Goal: Information Seeking & Learning: Learn about a topic

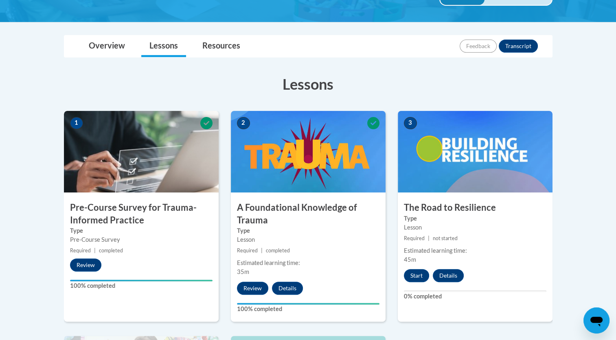
scroll to position [163, 0]
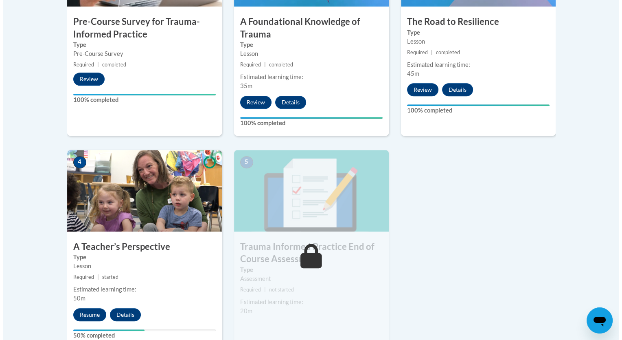
scroll to position [456, 0]
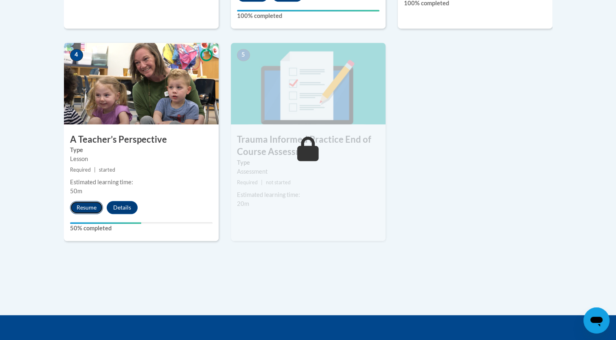
click at [96, 207] on button "Resume" at bounding box center [86, 207] width 33 height 13
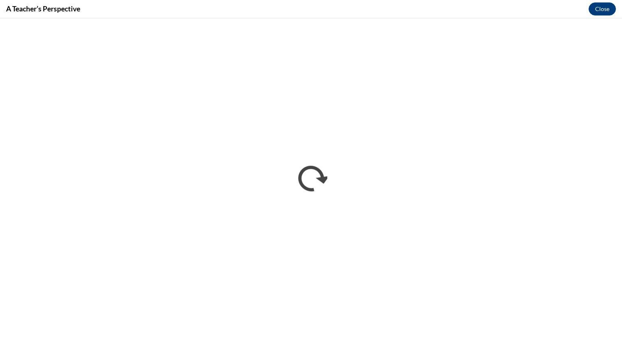
scroll to position [0, 0]
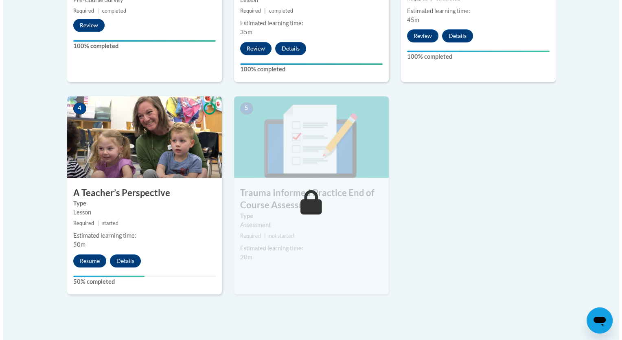
scroll to position [402, 0]
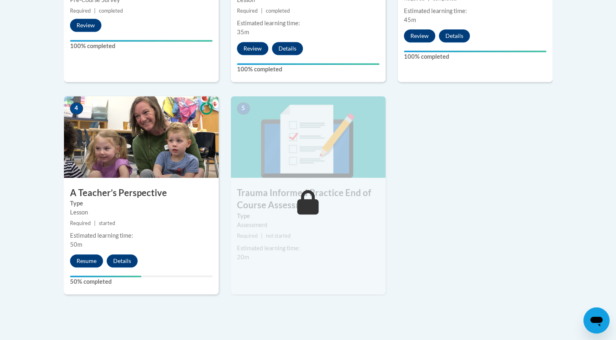
click at [125, 281] on label "50% completed" at bounding box center [141, 281] width 143 height 9
drag, startPoint x: 125, startPoint y: 281, endPoint x: 160, endPoint y: 290, distance: 35.7
click at [160, 290] on div "4 A Teacher’s Perspective Type Lesson Required | started Estimated learning tim…" at bounding box center [141, 195] width 155 height 198
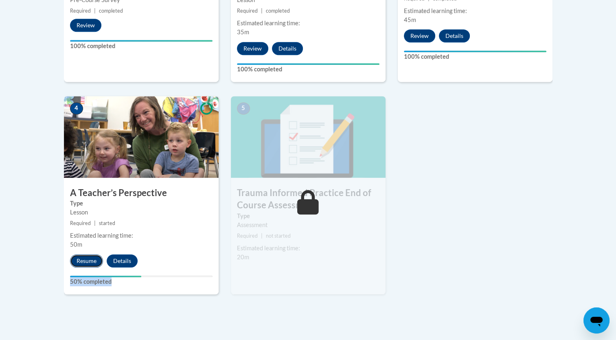
click at [95, 255] on button "Resume" at bounding box center [86, 260] width 33 height 13
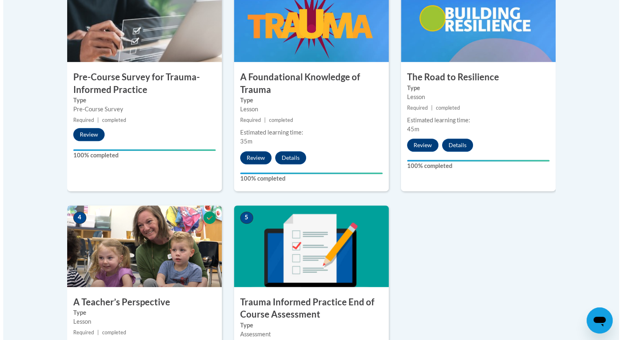
scroll to position [436, 0]
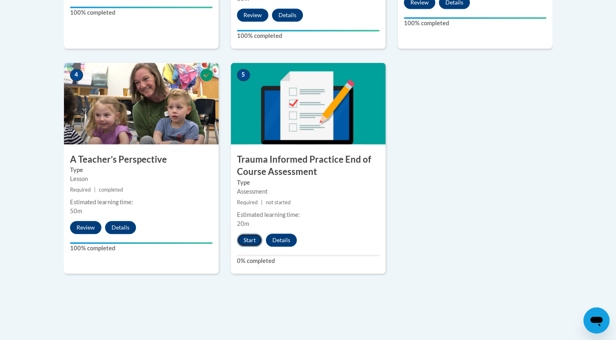
click at [254, 235] on button "Start" at bounding box center [249, 239] width 25 height 13
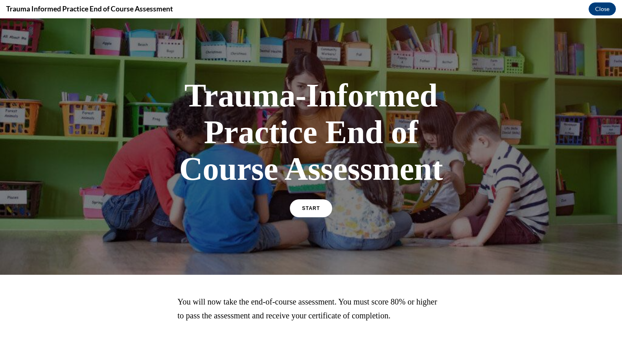
scroll to position [51, 0]
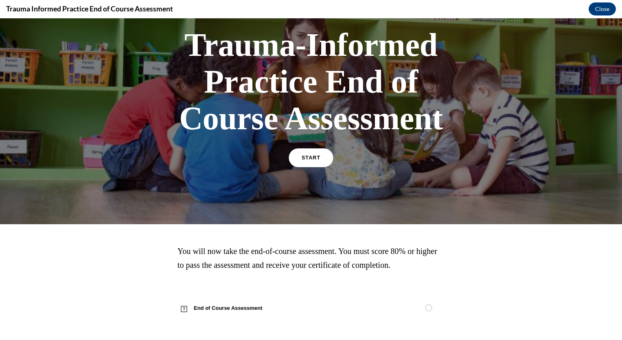
click at [301, 162] on link "START" at bounding box center [311, 157] width 44 height 19
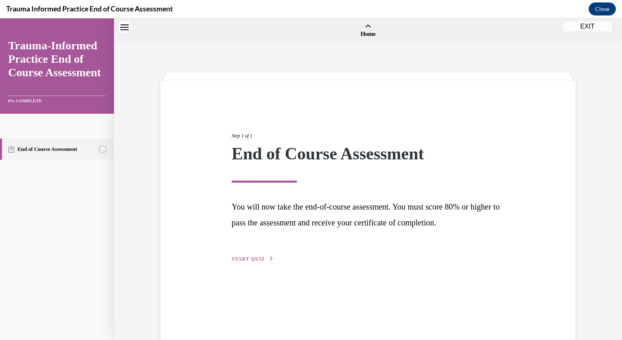
scroll to position [25, 0]
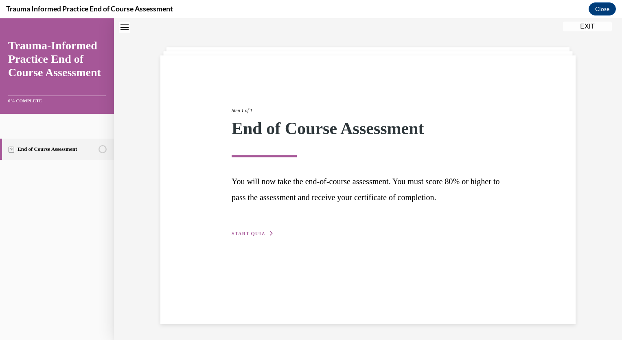
click at [263, 231] on button "START QUIZ" at bounding box center [253, 233] width 42 height 7
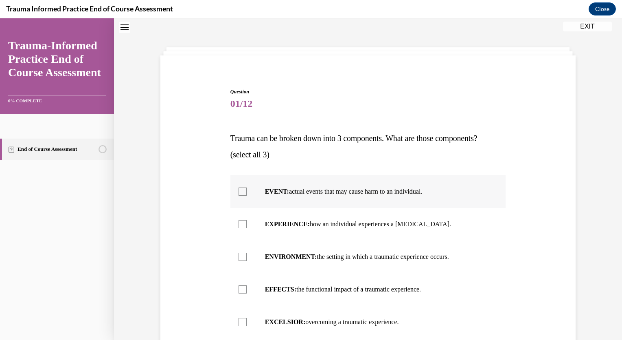
click at [397, 185] on label "EVENT: actual events that may cause harm to an individual." at bounding box center [369, 191] width 276 height 33
click at [247, 187] on input "EVENT: actual events that may cause harm to an individual." at bounding box center [243, 191] width 8 height 8
checkbox input "true"
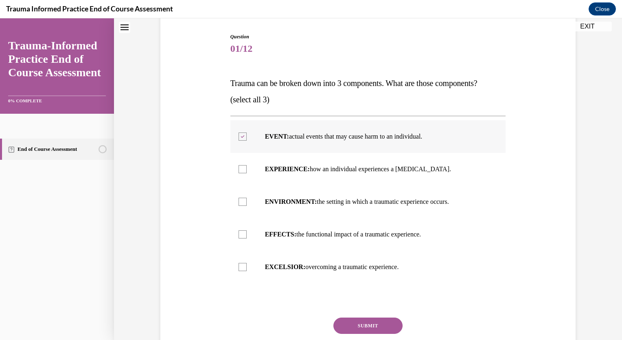
scroll to position [81, 0]
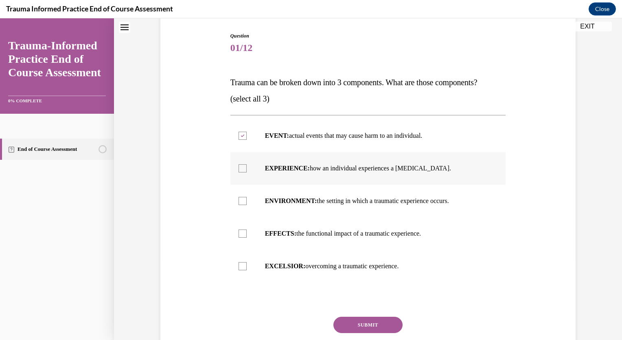
click at [336, 167] on p "EXPERIENCE: how an individual experiences a stressor." at bounding box center [375, 168] width 221 height 8
click at [247, 167] on input "EXPERIENCE: how an individual experiences a stressor." at bounding box center [243, 168] width 8 height 8
checkbox input "true"
click at [308, 234] on p "EFFECTS: the functional impact of a traumatic experience." at bounding box center [375, 233] width 221 height 8
click at [247, 234] on input "EFFECTS: the functional impact of a traumatic experience." at bounding box center [243, 233] width 8 height 8
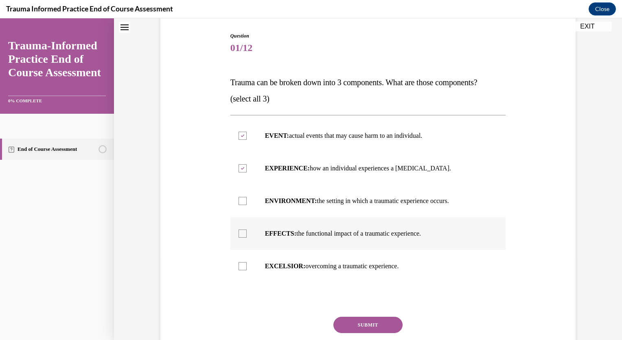
checkbox input "true"
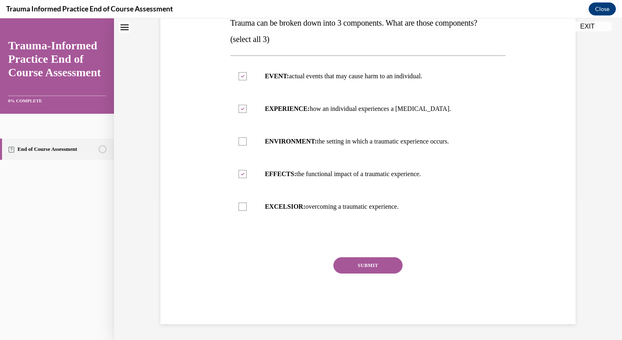
click at [357, 265] on button "SUBMIT" at bounding box center [368, 265] width 69 height 16
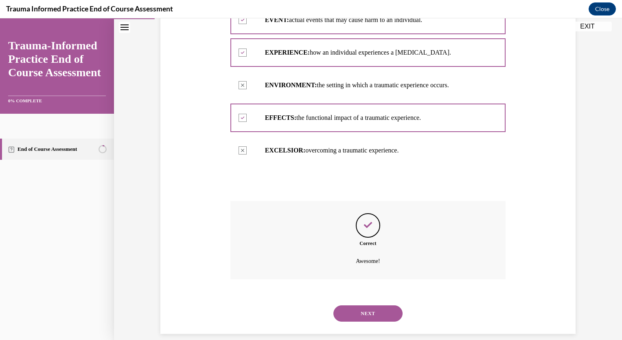
scroll to position [206, 0]
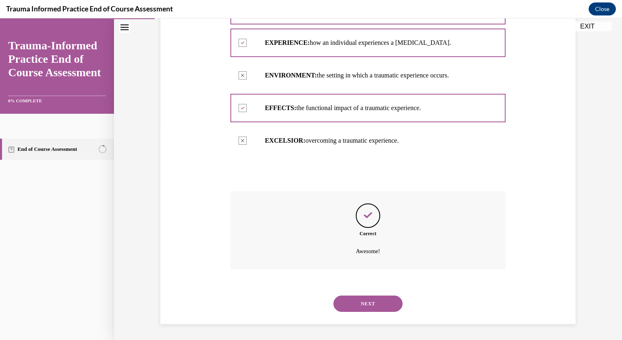
click at [365, 303] on button "NEXT" at bounding box center [368, 303] width 69 height 16
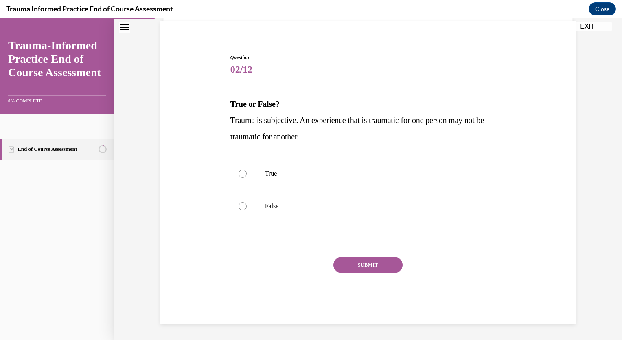
scroll to position [59, 0]
click at [265, 122] on span "Trauma is subjective. An experience that is traumatic for one person may not be…" at bounding box center [358, 128] width 254 height 25
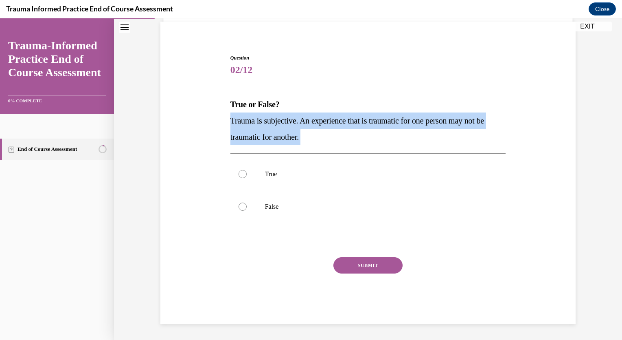
click at [265, 122] on span "Trauma is subjective. An experience that is traumatic for one person may not be…" at bounding box center [358, 128] width 254 height 25
copy p "Trauma is subjective. An experience that is traumatic for one person may not be…"
click at [268, 173] on p "True" at bounding box center [375, 174] width 221 height 8
click at [247, 173] on input "True" at bounding box center [243, 174] width 8 height 8
radio input "true"
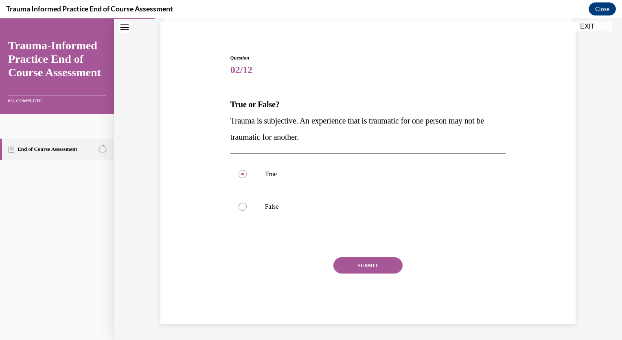
click at [381, 263] on button "SUBMIT" at bounding box center [368, 265] width 69 height 16
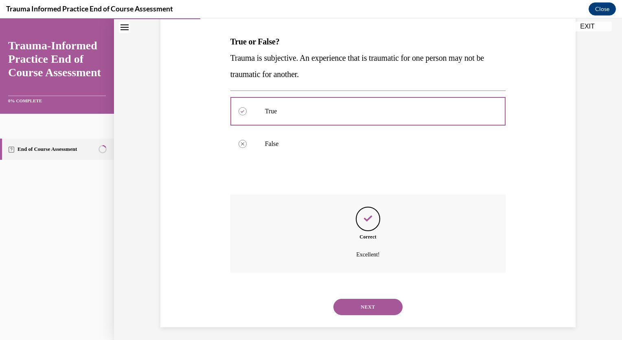
scroll to position [125, 0]
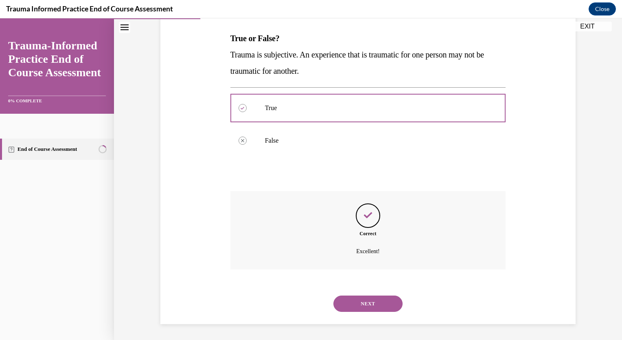
click at [371, 299] on button "NEXT" at bounding box center [368, 303] width 69 height 16
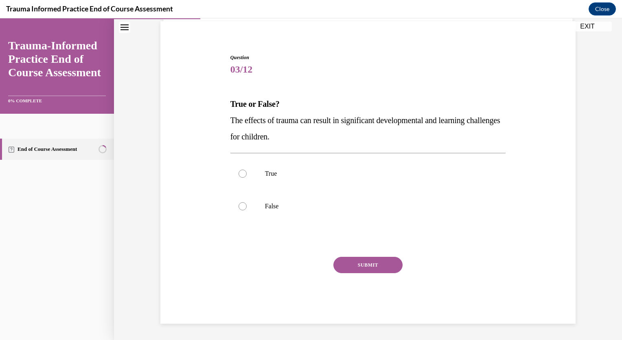
scroll to position [59, 0]
click at [267, 178] on label "True" at bounding box center [369, 174] width 276 height 33
click at [247, 178] on input "True" at bounding box center [243, 174] width 8 height 8
radio input "true"
click at [355, 261] on button "SUBMIT" at bounding box center [368, 265] width 69 height 16
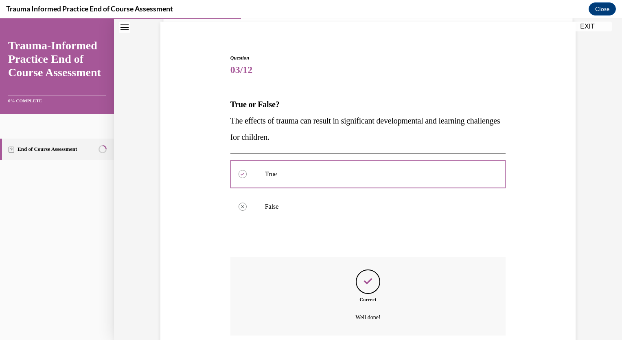
scroll to position [125, 0]
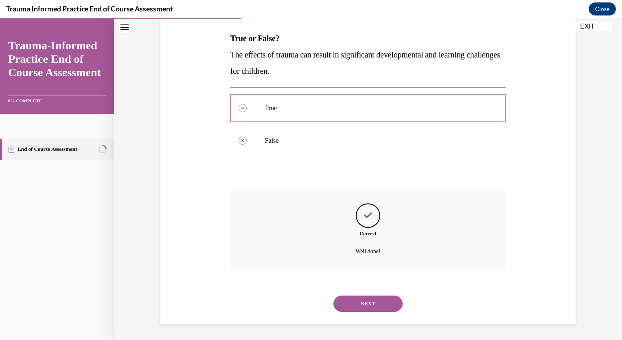
click at [354, 305] on button "NEXT" at bounding box center [368, 303] width 69 height 16
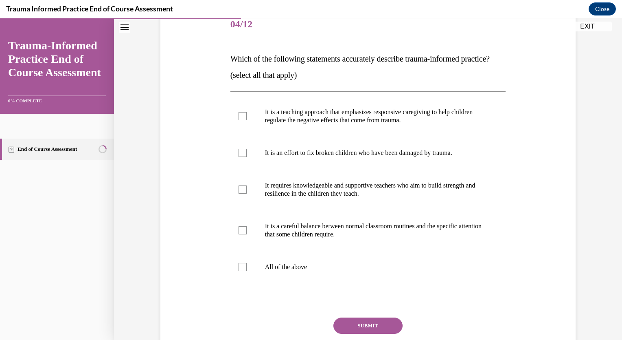
scroll to position [105, 0]
click at [345, 66] on p "Which of the following statements accurately describe trauma-informed practice?" at bounding box center [369, 58] width 276 height 16
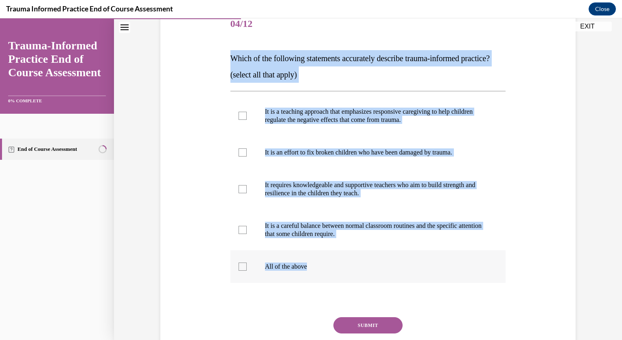
drag, startPoint x: 226, startPoint y: 58, endPoint x: 325, endPoint y: 293, distance: 255.0
click at [325, 293] on div "Question 04/12 Which of the following statements accurately describe trauma-inf…" at bounding box center [368, 190] width 280 height 388
copy div "Which of the following statements accurately describe trauma-informed practice?…"
click at [205, 166] on div "Question 04/12 Which of the following statements accurately describe trauma-inf…" at bounding box center [367, 184] width 419 height 400
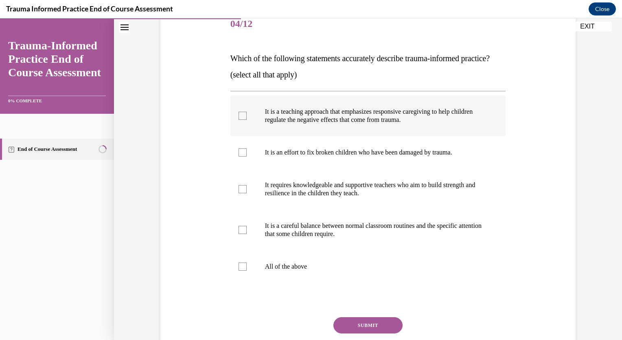
click at [274, 124] on p "It is a teaching approach that emphasizes responsive caregiving to help childre…" at bounding box center [375, 116] width 221 height 16
click at [247, 120] on input "It is a teaching approach that emphasizes responsive caregiving to help childre…" at bounding box center [243, 116] width 8 height 8
checkbox input "true"
click at [247, 203] on label "It requires knowledgeable and supportive teachers who aim to build strength and…" at bounding box center [369, 189] width 276 height 41
click at [247, 193] on input "It requires knowledgeable and supportive teachers who aim to build strength and…" at bounding box center [243, 189] width 8 height 8
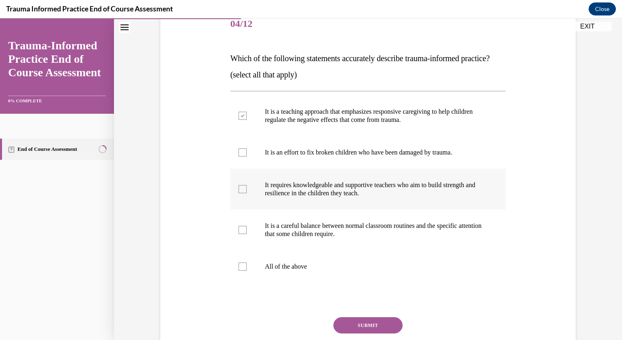
checkbox input "true"
click at [274, 238] on p "It is a careful balance between normal classroom routines and the specific atte…" at bounding box center [375, 230] width 221 height 16
click at [247, 234] on input "It is a careful balance between normal classroom routines and the specific atte…" at bounding box center [243, 230] width 8 height 8
checkbox input "true"
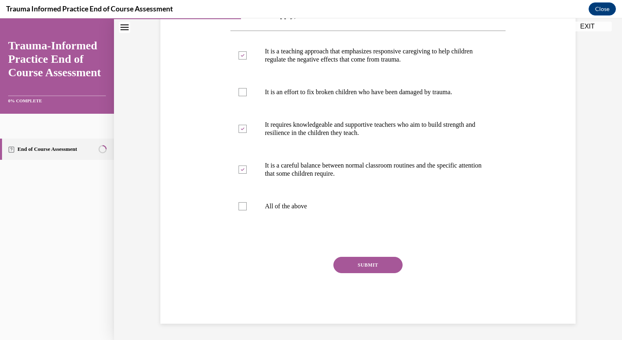
click at [357, 264] on button "SUBMIT" at bounding box center [368, 265] width 69 height 16
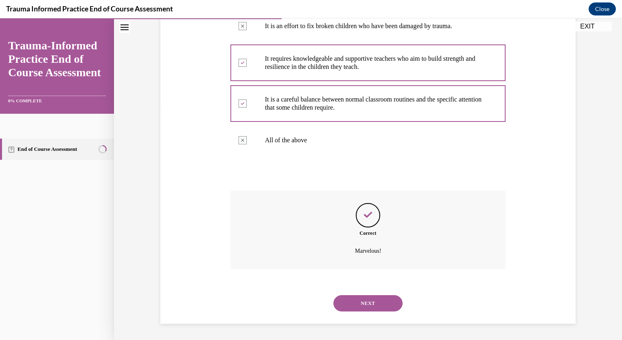
scroll to position [247, 0]
click at [378, 299] on button "NEXT" at bounding box center [368, 303] width 69 height 16
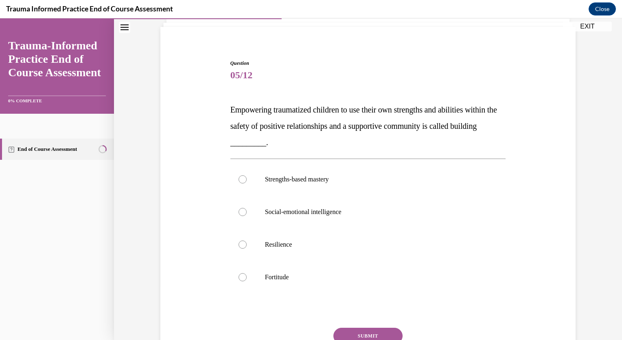
scroll to position [75, 0]
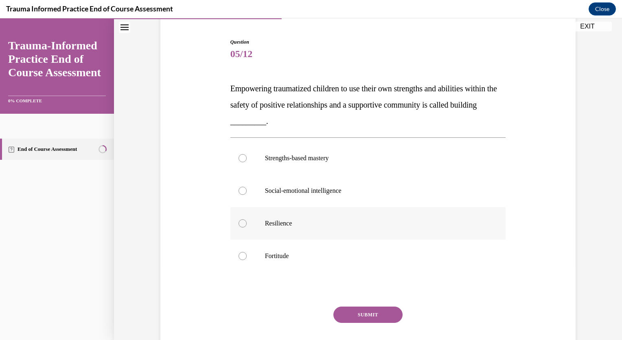
click at [281, 221] on p "Resilience" at bounding box center [375, 223] width 221 height 8
click at [247, 221] on input "Resilience" at bounding box center [243, 223] width 8 height 8
radio input "true"
click at [372, 306] on button "SUBMIT" at bounding box center [368, 314] width 69 height 16
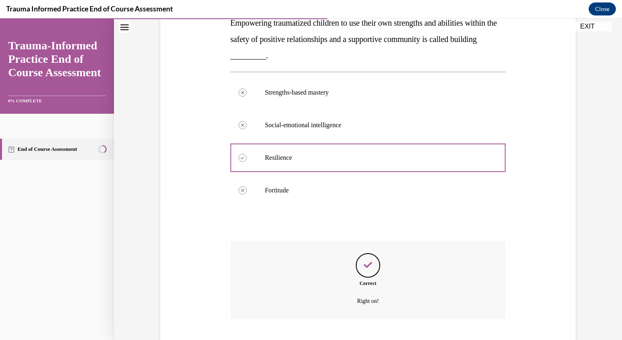
scroll to position [190, 0]
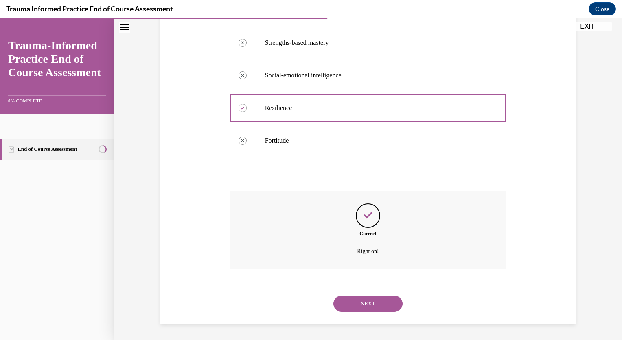
click at [373, 305] on button "NEXT" at bounding box center [368, 303] width 69 height 16
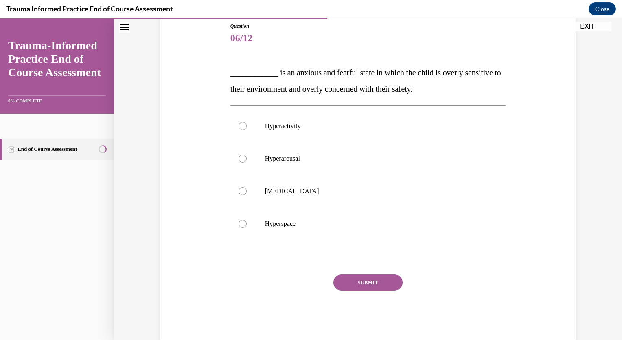
scroll to position [89, 0]
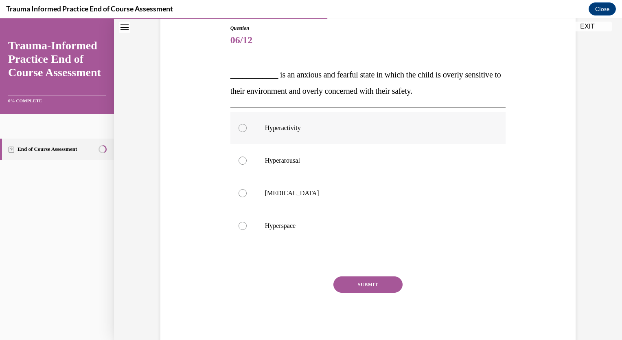
click at [297, 126] on p "Hyperactivity" at bounding box center [375, 128] width 221 height 8
click at [247, 126] on input "Hyperactivity" at bounding box center [243, 128] width 8 height 8
radio input "true"
click at [369, 276] on button "SUBMIT" at bounding box center [368, 284] width 69 height 16
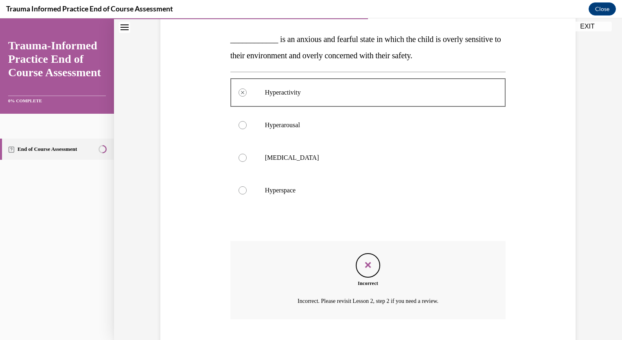
scroll to position [174, 0]
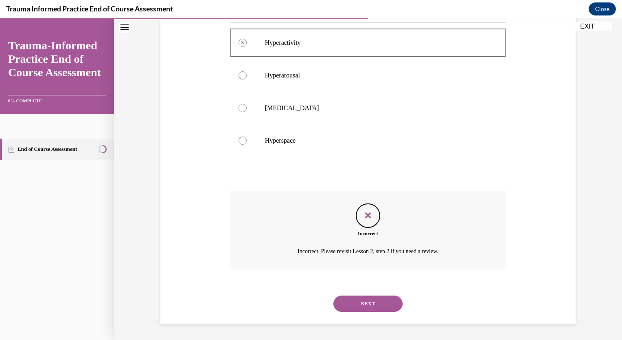
click at [376, 300] on button "NEXT" at bounding box center [368, 303] width 69 height 16
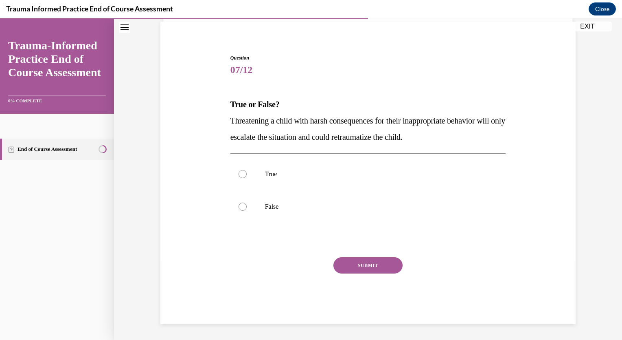
click at [298, 122] on span "Threatening a child with harsh consequences for their inappropriate behavior wi…" at bounding box center [368, 128] width 275 height 25
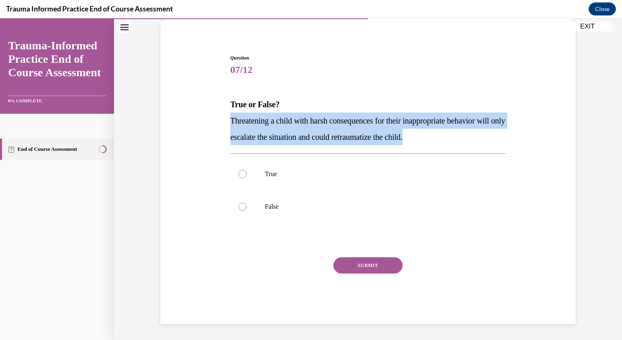
click at [298, 122] on span "Threatening a child with harsh consequences for their inappropriate behavior wi…" at bounding box center [368, 128] width 275 height 25
copy span "Threatening a child with harsh consequences for their inappropriate behavior wi…"
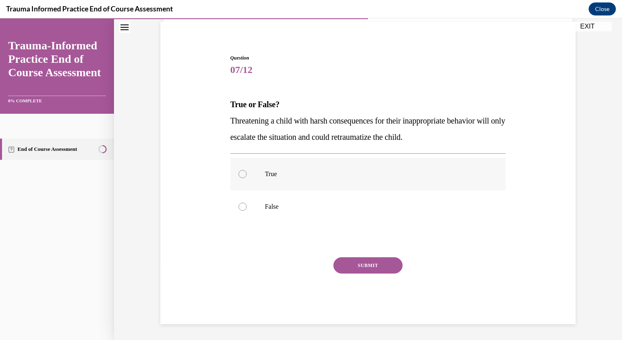
click at [258, 182] on label "True" at bounding box center [369, 174] width 276 height 33
click at [247, 178] on input "True" at bounding box center [243, 174] width 8 height 8
radio input "true"
click at [363, 264] on button "SUBMIT" at bounding box center [368, 265] width 69 height 16
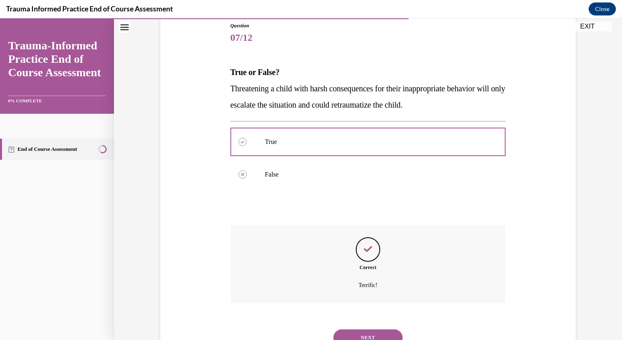
scroll to position [125, 0]
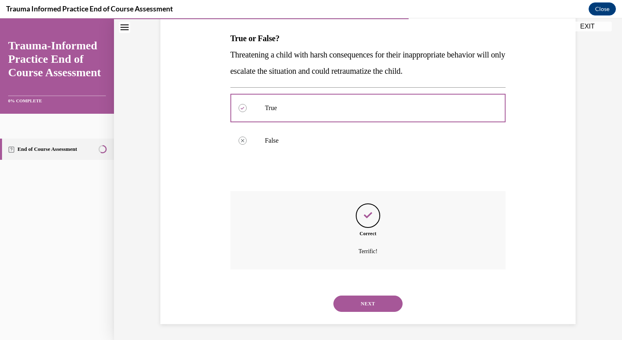
click at [379, 301] on button "NEXT" at bounding box center [368, 303] width 69 height 16
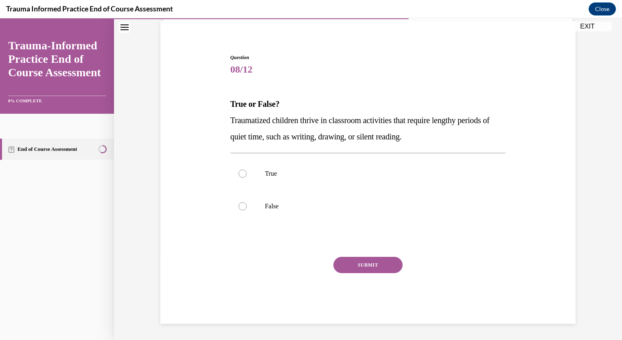
scroll to position [59, 0]
click at [281, 200] on label "False" at bounding box center [369, 206] width 276 height 33
click at [247, 202] on input "False" at bounding box center [243, 206] width 8 height 8
radio input "true"
click at [362, 260] on button "SUBMIT" at bounding box center [368, 265] width 69 height 16
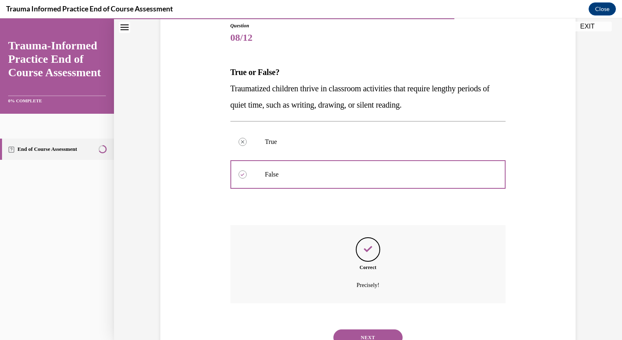
scroll to position [125, 0]
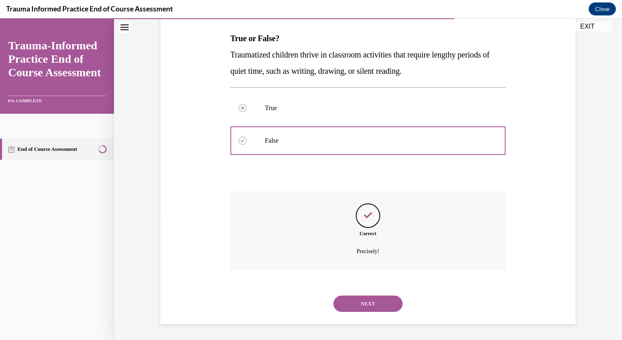
click at [369, 302] on button "NEXT" at bounding box center [368, 303] width 69 height 16
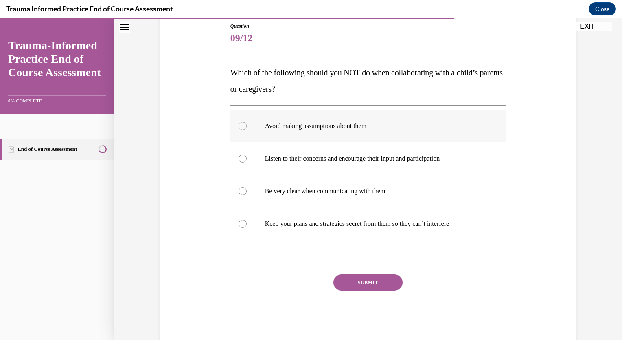
click at [275, 125] on p "Avoid making assumptions about them" at bounding box center [375, 126] width 221 height 8
click at [247, 125] on input "Avoid making assumptions about them" at bounding box center [243, 126] width 8 height 8
radio input "true"
click at [388, 287] on button "SUBMIT" at bounding box center [368, 282] width 69 height 16
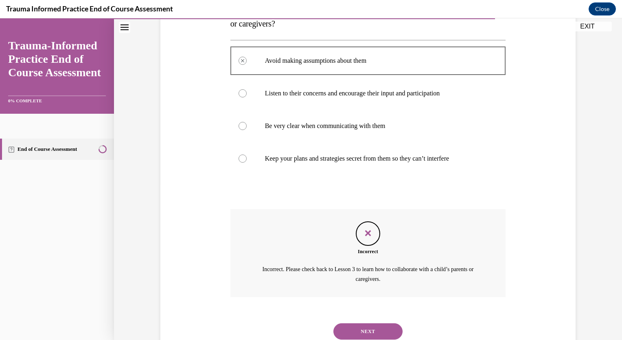
scroll to position [184, 0]
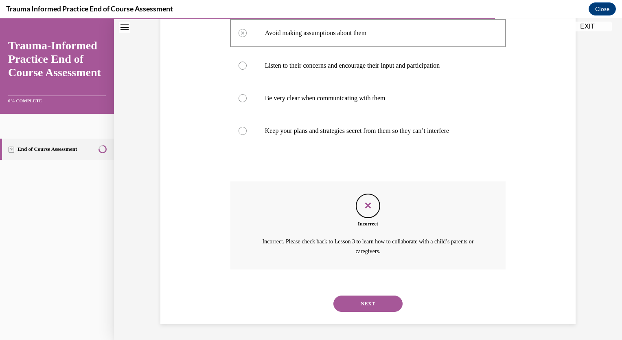
click at [372, 303] on button "NEXT" at bounding box center [368, 303] width 69 height 16
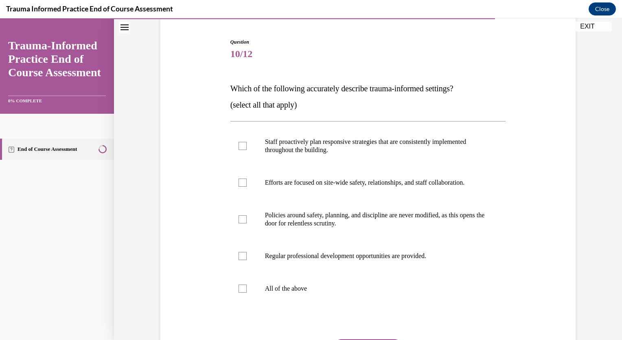
scroll to position [76, 0]
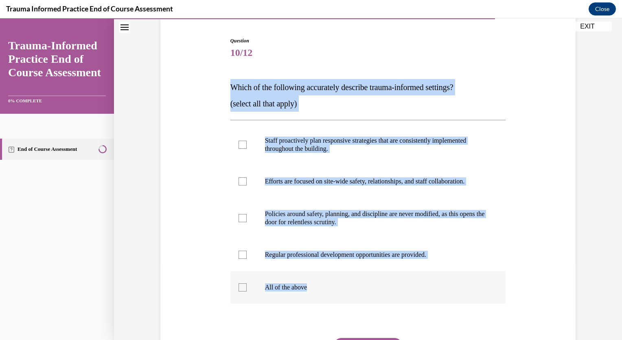
drag, startPoint x: 226, startPoint y: 89, endPoint x: 327, endPoint y: 292, distance: 226.6
click at [327, 292] on div "Question 10/12 Which of the following accurately describe trauma-informed setti…" at bounding box center [368, 215] width 280 height 380
copy div "Which of the following accurately describe trauma-informed settings? (select al…"
click at [246, 147] on label "Staff proactively plan responsive strategies that are consistently implemented …" at bounding box center [369, 144] width 276 height 41
click at [246, 147] on input "Staff proactively plan responsive strategies that are consistently implemented …" at bounding box center [243, 145] width 8 height 8
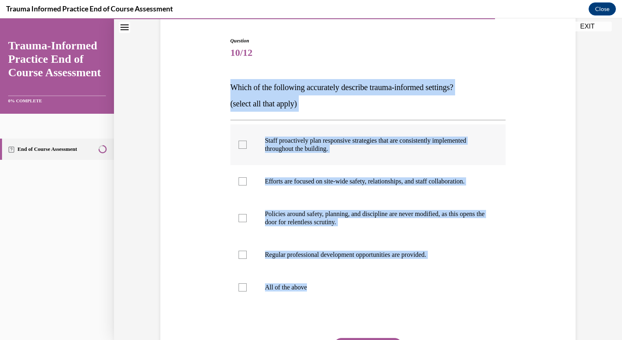
checkbox input "true"
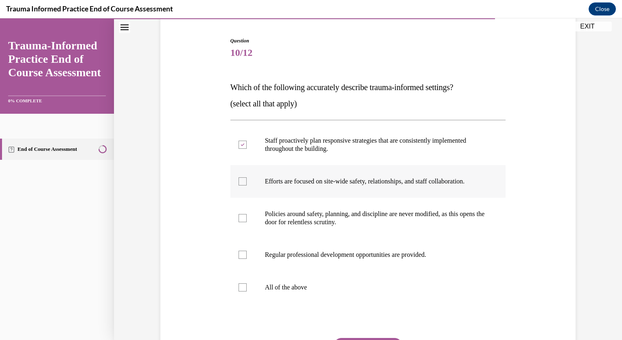
click at [244, 188] on label "Efforts are focused on site-wide safety, relationships, and staff collaboration." at bounding box center [369, 181] width 276 height 33
click at [244, 185] on input "Efforts are focused on site-wide safety, relationships, and staff collaboration." at bounding box center [243, 181] width 8 height 8
checkbox input "true"
click at [259, 253] on label "Regular professional development opportunities are provided." at bounding box center [369, 254] width 276 height 33
click at [247, 253] on input "Regular professional development opportunities are provided." at bounding box center [243, 254] width 8 height 8
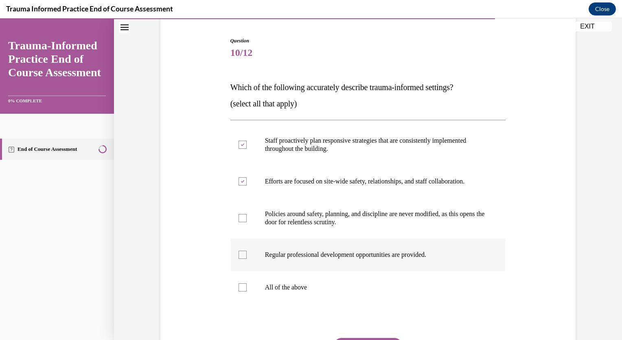
checkbox input "true"
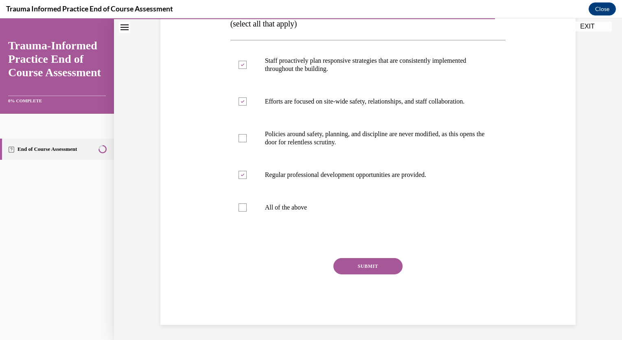
click at [352, 263] on button "SUBMIT" at bounding box center [368, 266] width 69 height 16
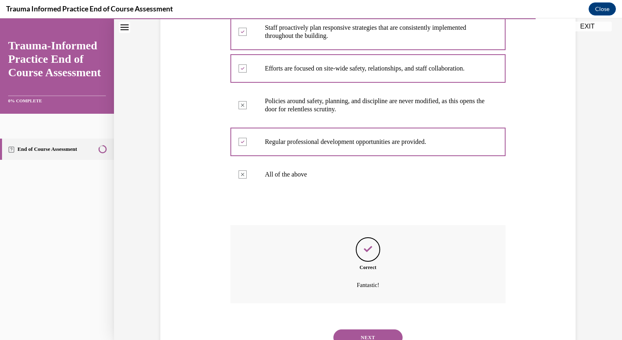
scroll to position [223, 0]
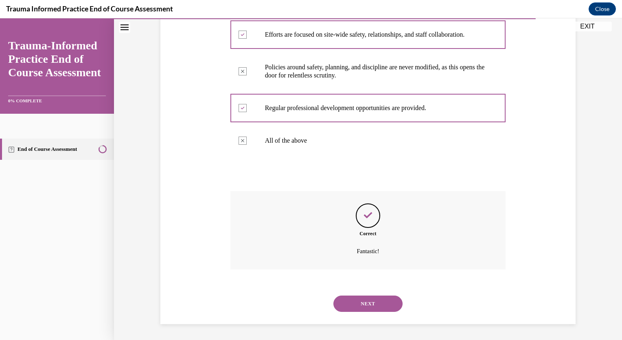
click at [381, 306] on button "NEXT" at bounding box center [368, 303] width 69 height 16
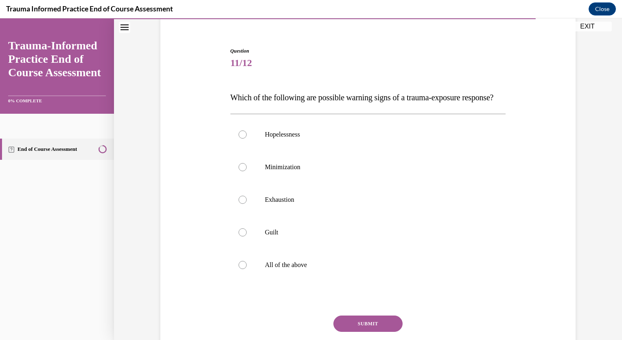
scroll to position [70, 0]
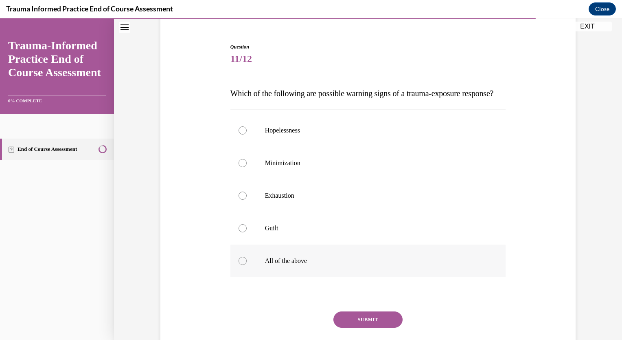
click at [288, 277] on label "All of the above" at bounding box center [369, 260] width 276 height 33
click at [247, 265] on input "All of the above" at bounding box center [243, 261] width 8 height 8
radio input "true"
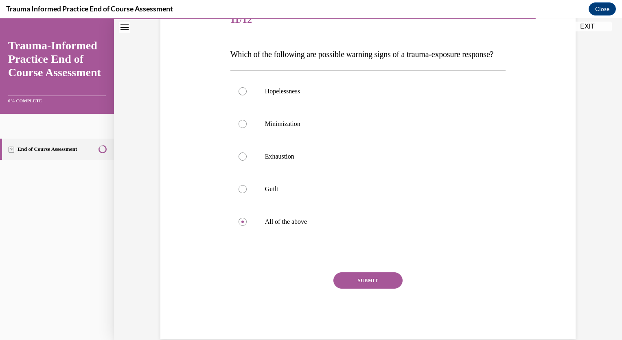
click at [351, 288] on button "SUBMIT" at bounding box center [368, 280] width 69 height 16
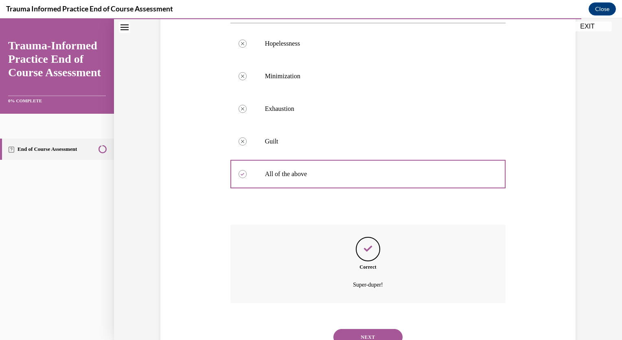
scroll to position [206, 0]
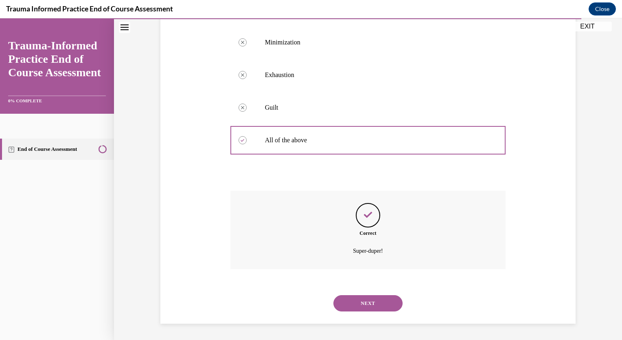
click at [367, 304] on button "NEXT" at bounding box center [368, 303] width 69 height 16
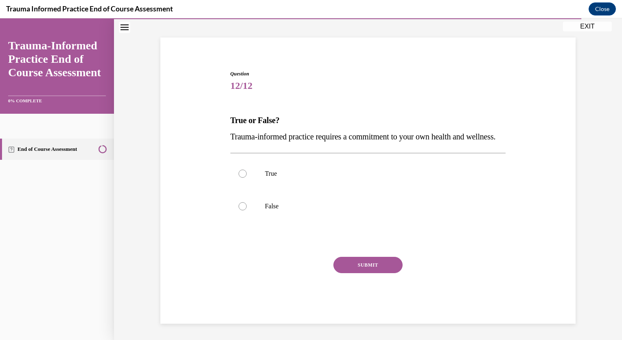
scroll to position [59, 0]
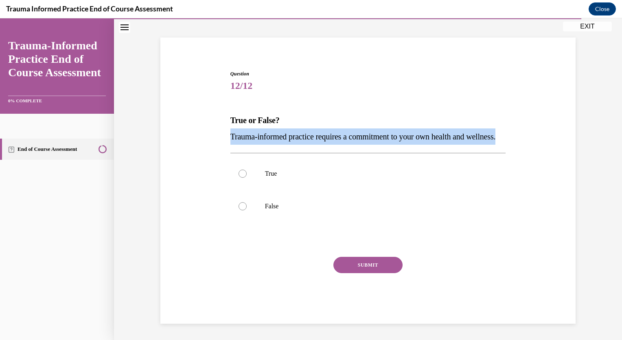
drag, startPoint x: 228, startPoint y: 121, endPoint x: 268, endPoint y: 138, distance: 43.6
click at [268, 138] on p "Trauma-informed practice requires a commitment to your own health and wellness." at bounding box center [369, 136] width 276 height 16
copy span "Trauma-informed practice requires a commitment to your own health and wellness."
click at [269, 179] on label "True" at bounding box center [369, 173] width 276 height 33
click at [247, 178] on input "True" at bounding box center [243, 173] width 8 height 8
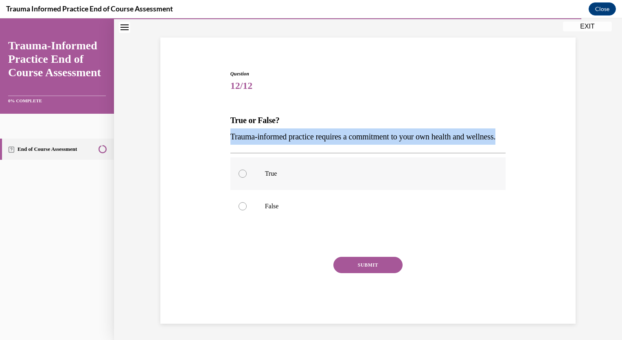
radio input "true"
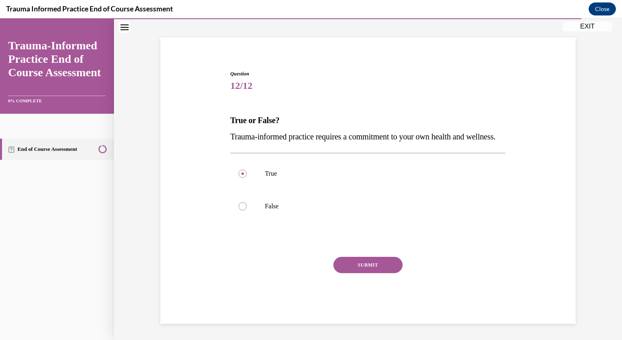
click at [365, 266] on button "SUBMIT" at bounding box center [368, 265] width 69 height 16
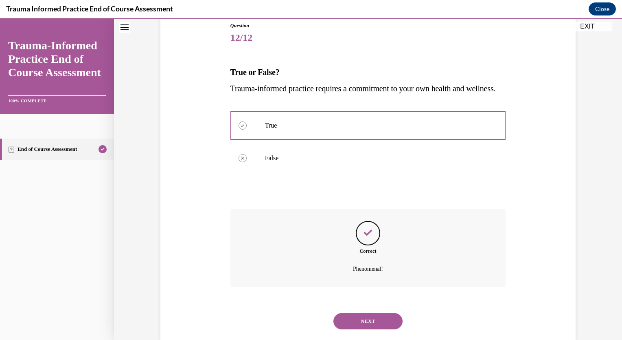
scroll to position [125, 0]
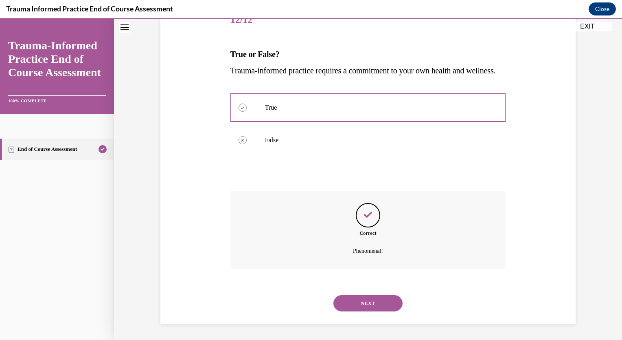
click at [371, 299] on button "NEXT" at bounding box center [368, 303] width 69 height 16
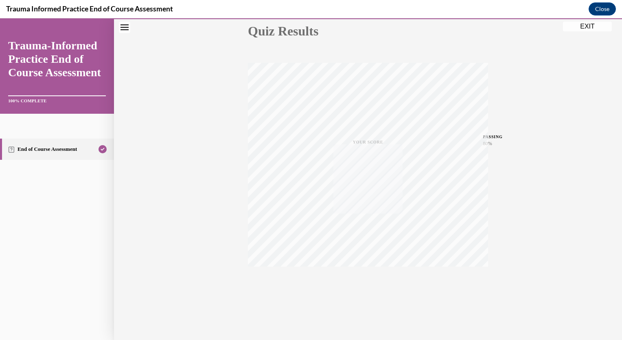
scroll to position [96, 0]
click at [362, 288] on icon "button" at bounding box center [368, 290] width 29 height 9
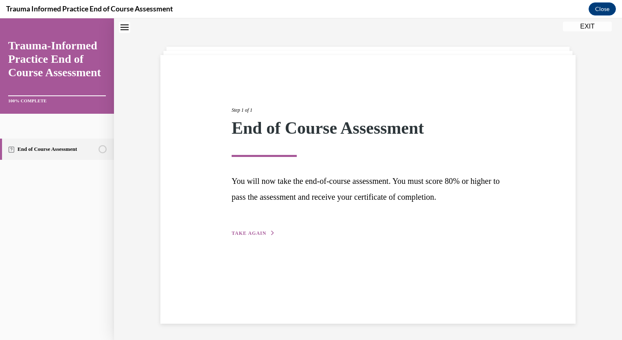
scroll to position [26, 0]
click at [253, 231] on span "TAKE AGAIN" at bounding box center [249, 233] width 35 height 6
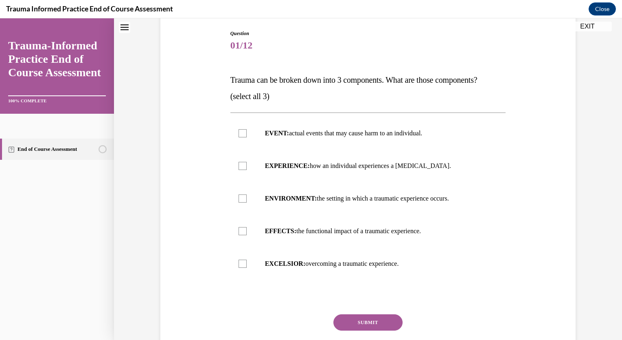
scroll to position [92, 0]
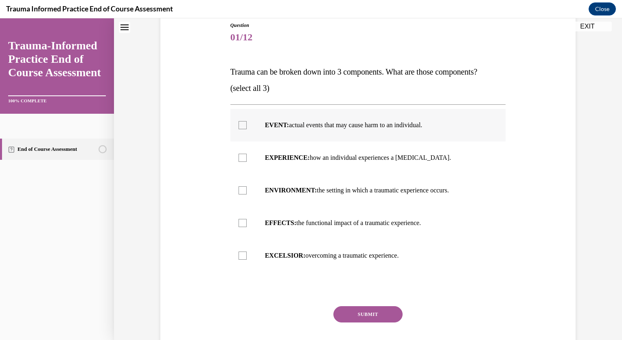
click at [311, 125] on p "EVENT: actual events that may cause harm to an individual." at bounding box center [375, 125] width 221 height 8
click at [247, 125] on input "EVENT: actual events that may cause harm to an individual." at bounding box center [243, 125] width 8 height 8
checkbox input "true"
click at [296, 160] on p "EXPERIENCE: how an individual experiences a stressor." at bounding box center [375, 158] width 221 height 8
click at [247, 160] on input "EXPERIENCE: how an individual experiences a stressor." at bounding box center [243, 158] width 8 height 8
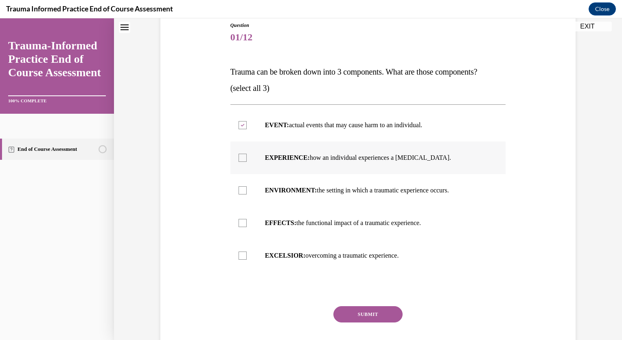
checkbox input "true"
click at [294, 228] on label "EFFECTS: the functional impact of a traumatic experience." at bounding box center [369, 222] width 276 height 33
click at [247, 227] on input "EFFECTS: the functional impact of a traumatic experience." at bounding box center [243, 223] width 8 height 8
checkbox input "true"
click at [358, 313] on button "SUBMIT" at bounding box center [368, 314] width 69 height 16
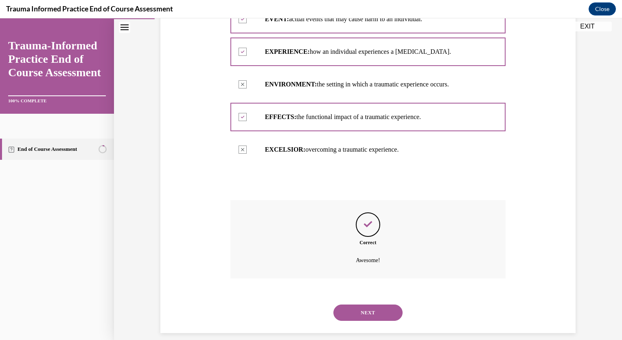
scroll to position [206, 0]
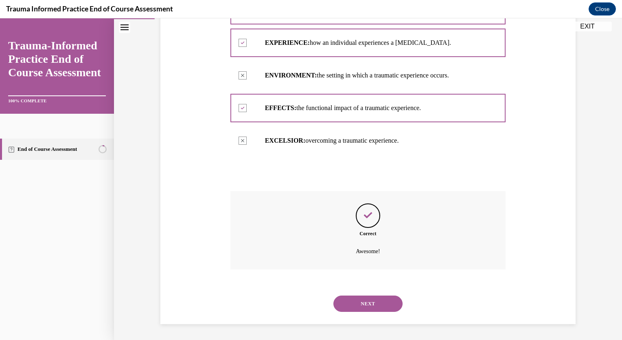
click at [375, 294] on div "NEXT" at bounding box center [369, 303] width 276 height 33
click at [380, 303] on button "NEXT" at bounding box center [368, 303] width 69 height 16
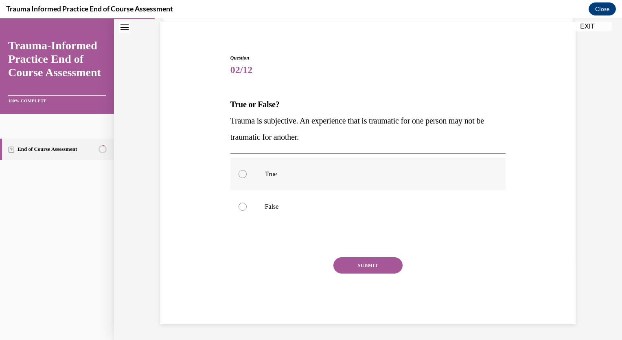
click at [274, 170] on p "True" at bounding box center [375, 174] width 221 height 8
click at [247, 170] on input "True" at bounding box center [243, 174] width 8 height 8
radio input "true"
click at [380, 267] on button "SUBMIT" at bounding box center [368, 265] width 69 height 16
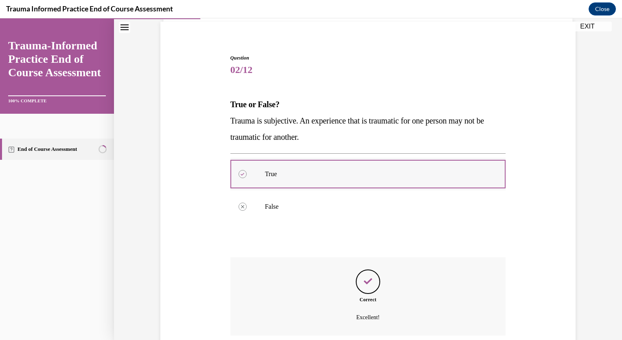
scroll to position [125, 0]
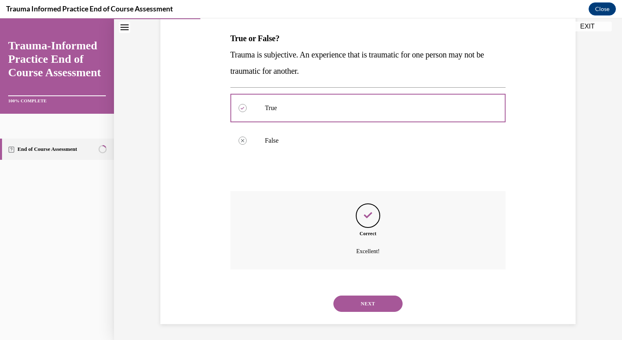
click at [364, 306] on button "NEXT" at bounding box center [368, 303] width 69 height 16
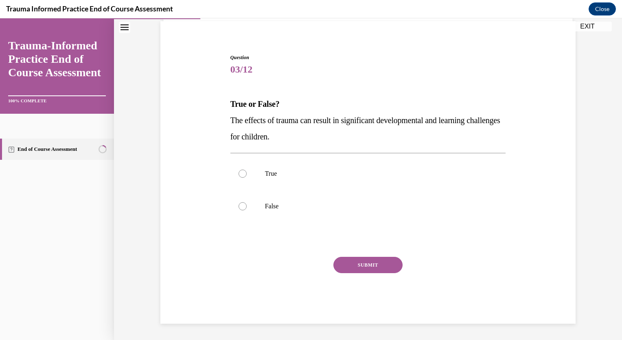
scroll to position [59, 0]
click at [303, 171] on p "True" at bounding box center [375, 174] width 221 height 8
click at [247, 171] on input "True" at bounding box center [243, 174] width 8 height 8
radio input "true"
click at [363, 262] on button "SUBMIT" at bounding box center [368, 265] width 69 height 16
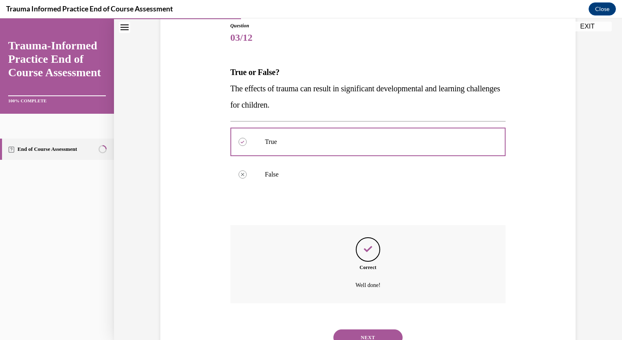
scroll to position [125, 0]
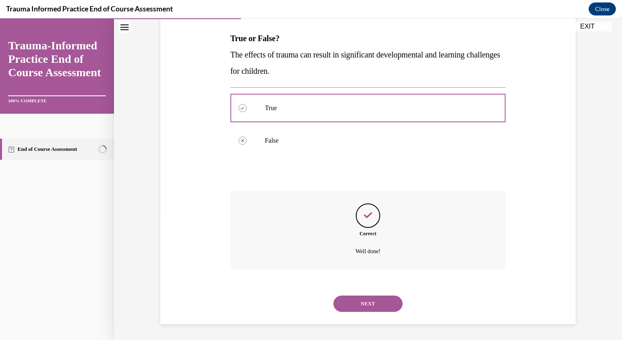
click at [367, 297] on button "NEXT" at bounding box center [368, 303] width 69 height 16
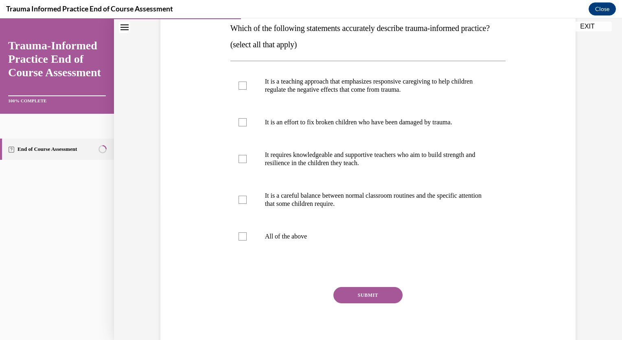
scroll to position [130, 0]
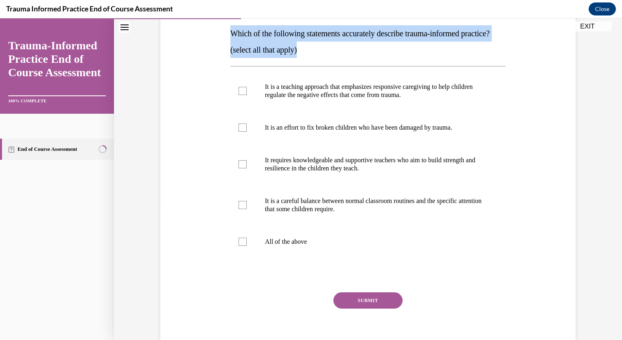
drag, startPoint x: 227, startPoint y: 32, endPoint x: 305, endPoint y: 72, distance: 88.2
click at [305, 58] on div "Which of the following statements accurately describe trauma-informed practice?…" at bounding box center [369, 41] width 276 height 33
drag, startPoint x: 305, startPoint y: 72, endPoint x: 269, endPoint y: 53, distance: 41.7
copy div "Which of the following statements accurately describe trauma-informed practice?…"
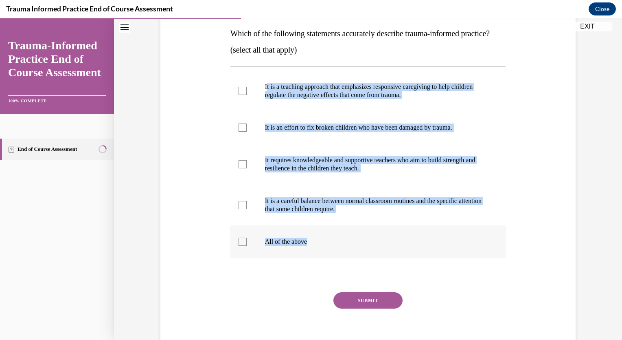
drag, startPoint x: 263, startPoint y: 99, endPoint x: 340, endPoint y: 257, distance: 175.6
click at [340, 257] on ul "It is a teaching approach that emphasizes responsive caregiving to help childre…" at bounding box center [369, 163] width 276 height 187
click at [220, 126] on div "Question 04/12 Which of the following statements accurately describe trauma-inf…" at bounding box center [367, 159] width 419 height 400
drag, startPoint x: 261, startPoint y: 99, endPoint x: 346, endPoint y: 266, distance: 187.6
click at [346, 258] on ul "It is a teaching approach that emphasizes responsive caregiving to help childre…" at bounding box center [369, 163] width 276 height 187
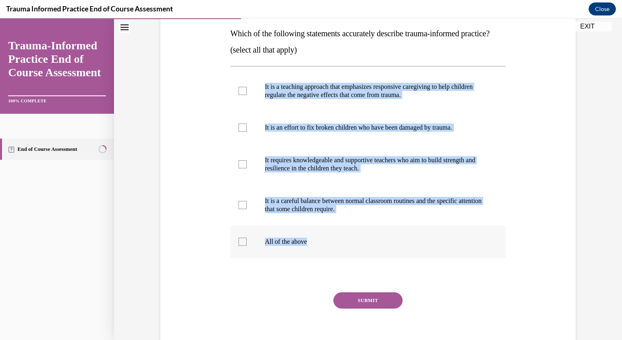
copy ul "It is a teaching approach that emphasizes responsive caregiving to help childre…"
click at [245, 107] on label "It is a teaching approach that emphasizes responsive caregiving to help childre…" at bounding box center [369, 90] width 276 height 41
click at [245, 95] on input "It is a teaching approach that emphasizes responsive caregiving to help childre…" at bounding box center [243, 91] width 8 height 8
checkbox input "true"
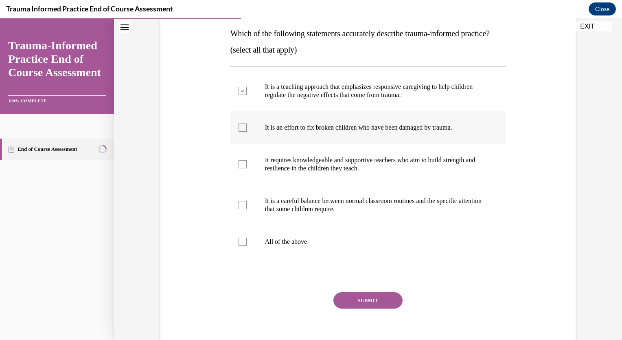
click at [231, 144] on label "It is an effort to fix broken children who have been damaged by trauma." at bounding box center [369, 127] width 276 height 33
click at [239, 132] on input "It is an effort to fix broken children who have been damaged by trauma." at bounding box center [243, 127] width 8 height 8
checkbox input "true"
click at [247, 221] on label "It is a careful balance between normal classroom routines and the specific atte…" at bounding box center [369, 204] width 276 height 41
click at [247, 209] on input "It is a careful balance between normal classroom routines and the specific atte…" at bounding box center [243, 205] width 8 height 8
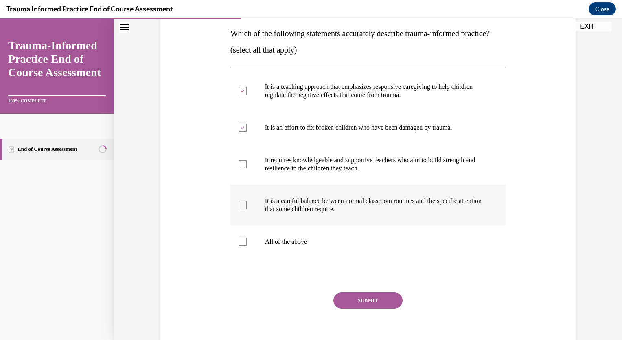
checkbox input "true"
click at [257, 138] on label "It is an effort to fix broken children who have been damaged by trauma." at bounding box center [369, 127] width 276 height 33
click at [247, 132] on input "It is an effort to fix broken children who have been damaged by trauma." at bounding box center [243, 127] width 8 height 8
checkbox input "false"
click at [253, 184] on label "It requires knowledgeable and supportive teachers who aim to build strength and…" at bounding box center [369, 164] width 276 height 41
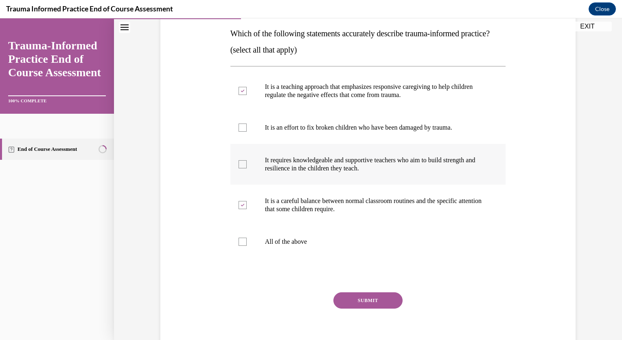
click at [247, 168] on input "It requires knowledgeable and supportive teachers who aim to build strength and…" at bounding box center [243, 164] width 8 height 8
checkbox input "true"
click at [378, 308] on button "SUBMIT" at bounding box center [368, 300] width 69 height 16
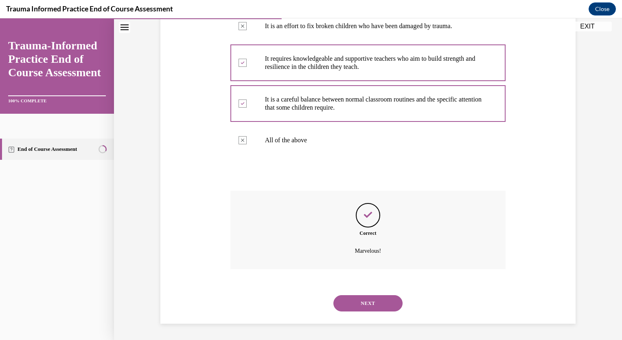
scroll to position [247, 0]
click at [372, 302] on button "NEXT" at bounding box center [368, 303] width 69 height 16
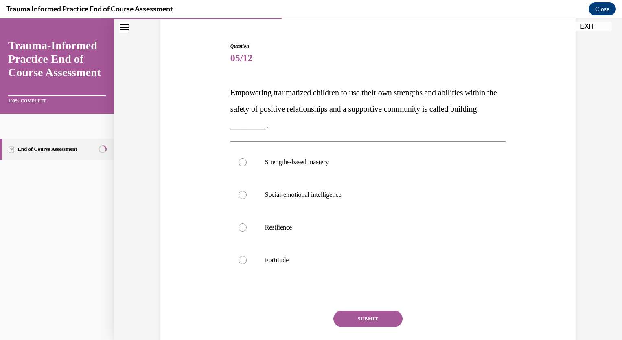
scroll to position [101, 0]
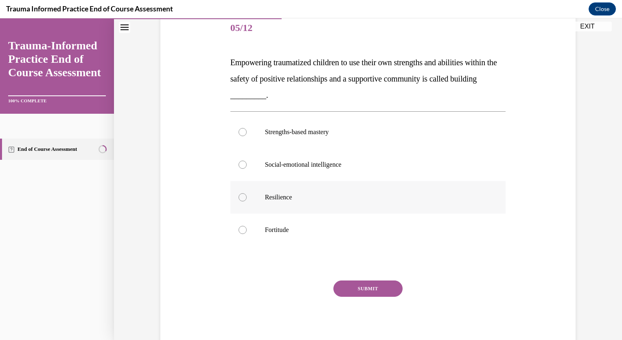
click at [275, 193] on p "Resilience" at bounding box center [375, 197] width 221 height 8
click at [247, 193] on input "Resilience" at bounding box center [243, 197] width 8 height 8
radio input "true"
click at [363, 286] on button "SUBMIT" at bounding box center [368, 288] width 69 height 16
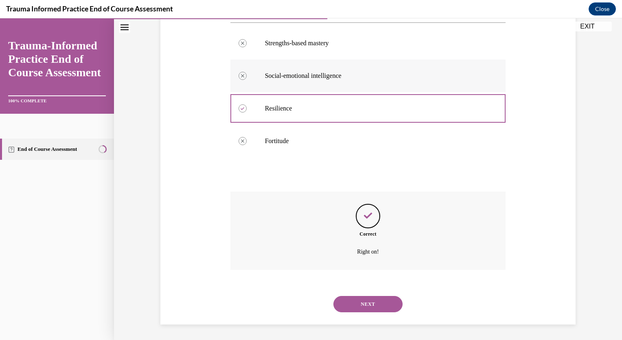
scroll to position [190, 0]
click at [362, 304] on button "NEXT" at bounding box center [368, 303] width 69 height 16
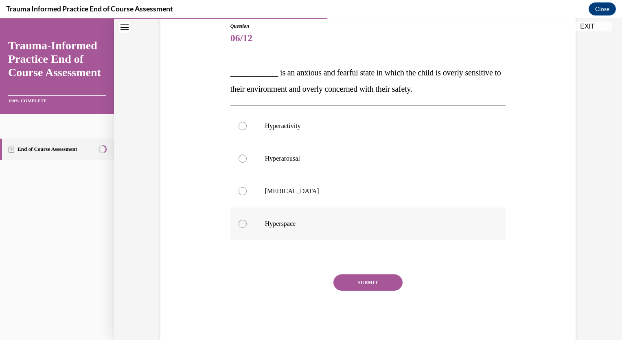
click at [290, 219] on label "Hyperspace" at bounding box center [369, 223] width 276 height 33
click at [247, 220] on input "Hyperspace" at bounding box center [243, 224] width 8 height 8
radio input "true"
click at [348, 276] on button "SUBMIT" at bounding box center [368, 282] width 69 height 16
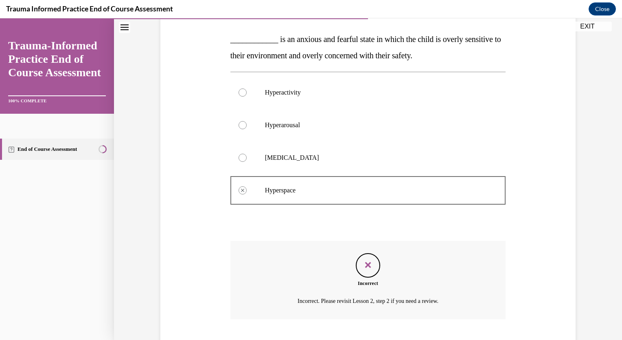
scroll to position [174, 0]
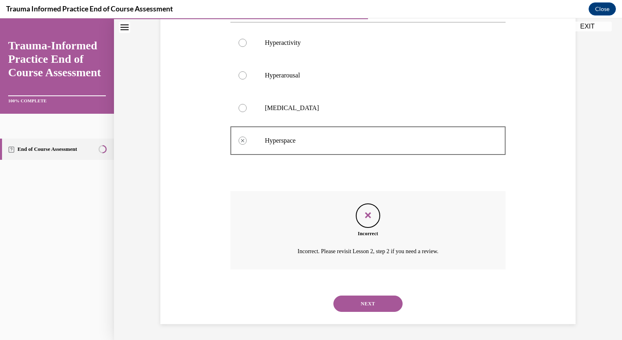
click at [381, 301] on button "NEXT" at bounding box center [368, 303] width 69 height 16
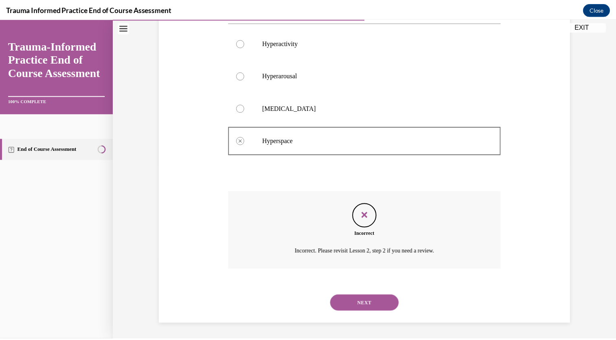
scroll to position [59, 0]
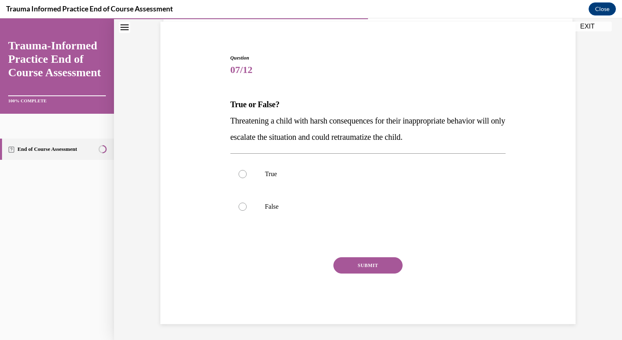
click at [586, 26] on button "EXIT" at bounding box center [587, 27] width 49 height 10
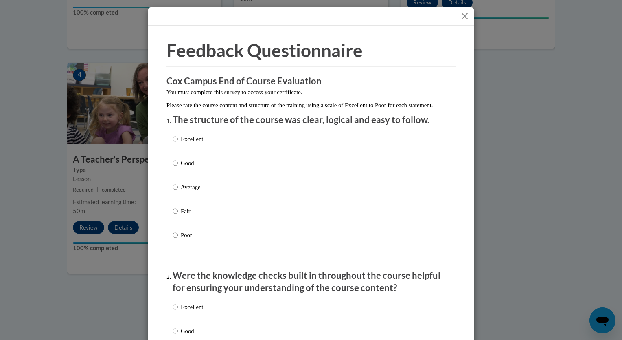
click at [500, 124] on div "Feedback Questionnaire Rate Course Comments Cox Campus End of Course Evaluation…" at bounding box center [311, 170] width 622 height 340
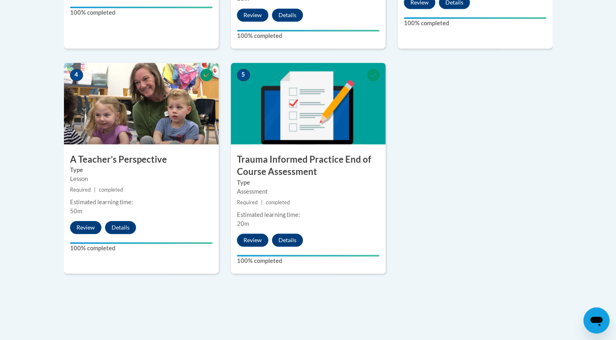
click at [317, 181] on label "Type" at bounding box center [308, 182] width 143 height 9
click at [301, 167] on h3 "Trauma Informed Practice End of Course Assessment" at bounding box center [308, 165] width 155 height 25
click at [270, 224] on div "Estimated learning time: 20m" at bounding box center [308, 219] width 155 height 18
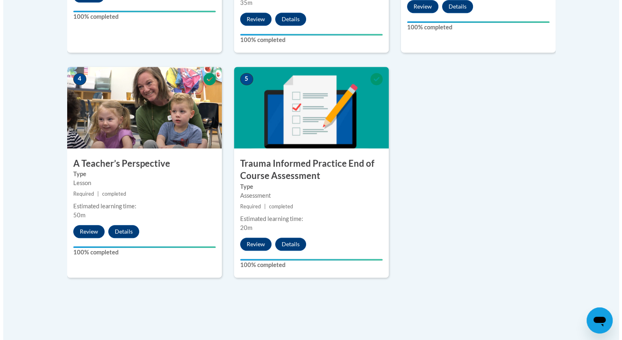
scroll to position [444, 0]
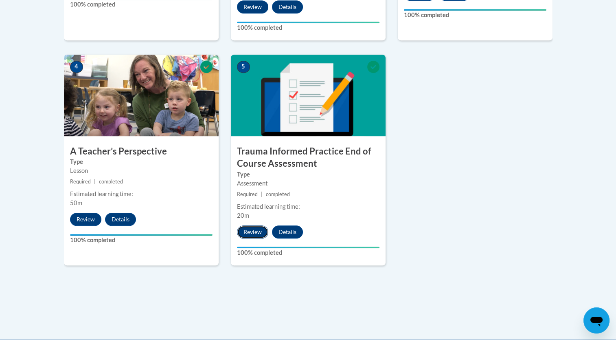
click at [262, 234] on button "Review" at bounding box center [252, 231] width 31 height 13
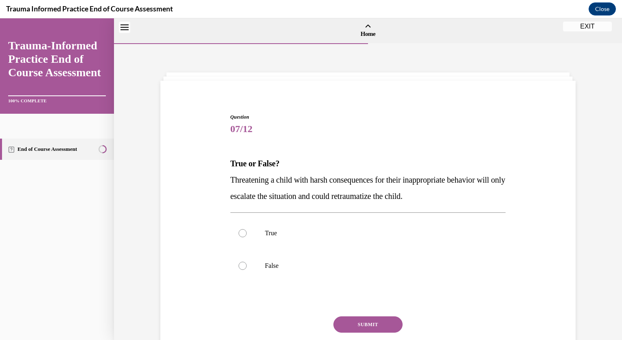
scroll to position [25, 0]
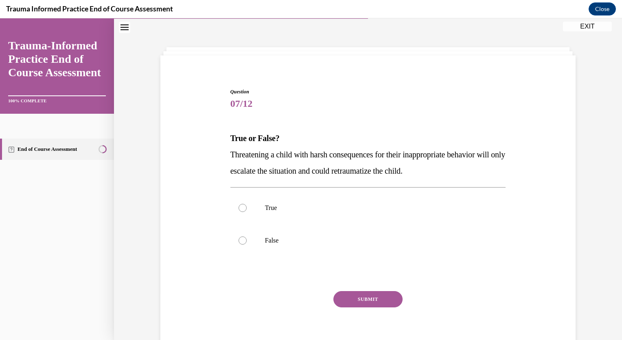
click at [103, 151] on circle "50% Completed" at bounding box center [102, 148] width 7 height 7
click at [269, 217] on label "True" at bounding box center [369, 207] width 276 height 33
click at [247, 212] on input "True" at bounding box center [243, 208] width 8 height 8
radio input "true"
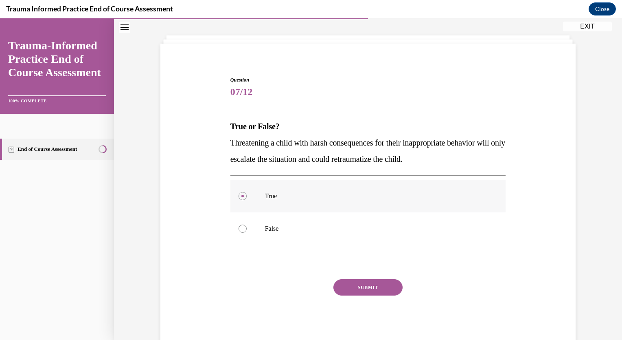
scroll to position [37, 0]
click at [367, 283] on button "SUBMIT" at bounding box center [368, 287] width 69 height 16
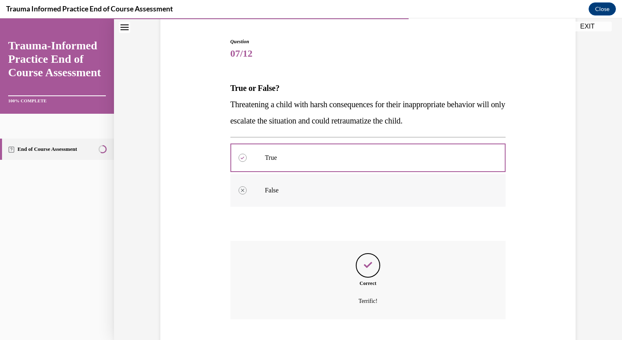
scroll to position [125, 0]
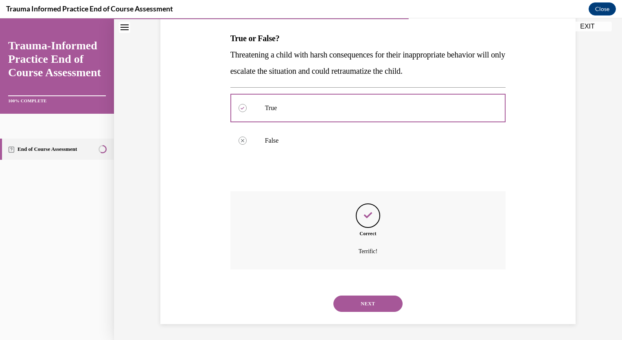
click at [378, 296] on button "NEXT" at bounding box center [368, 303] width 69 height 16
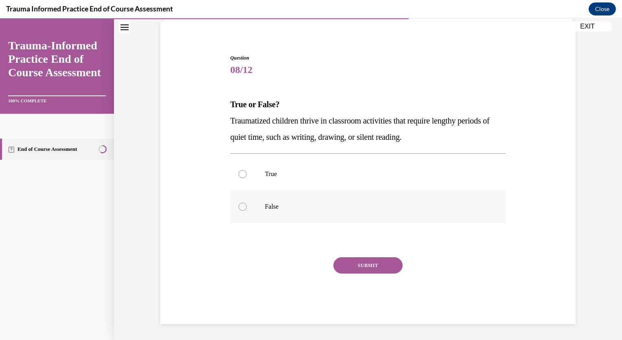
click at [321, 205] on p "False" at bounding box center [375, 206] width 221 height 8
click at [247, 205] on input "False" at bounding box center [243, 206] width 8 height 8
radio input "true"
click at [383, 264] on button "SUBMIT" at bounding box center [368, 265] width 69 height 16
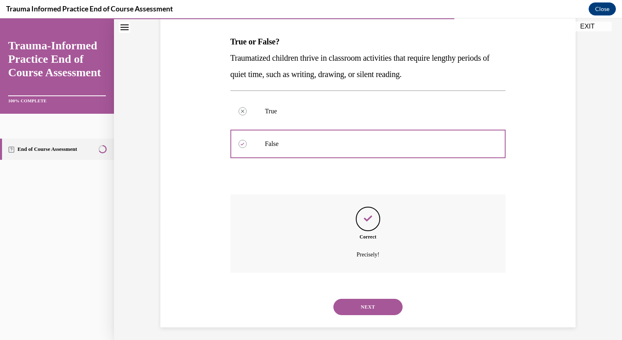
scroll to position [125, 0]
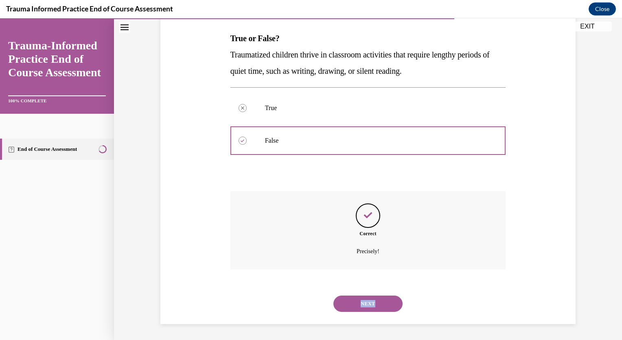
drag, startPoint x: 379, startPoint y: 316, endPoint x: 353, endPoint y: 292, distance: 35.7
click at [353, 292] on div "NEXT" at bounding box center [369, 303] width 276 height 33
click at [364, 304] on button "NEXT" at bounding box center [368, 303] width 69 height 16
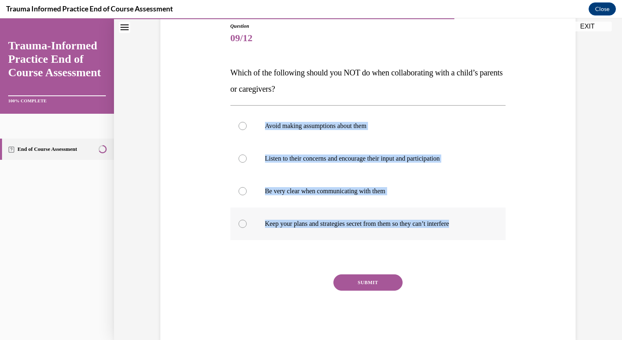
drag, startPoint x: 255, startPoint y: 123, endPoint x: 475, endPoint y: 238, distance: 249.0
click at [475, 238] on div "Avoid making assumptions about them Listen to their concerns and encourage thei…" at bounding box center [369, 175] width 276 height 130
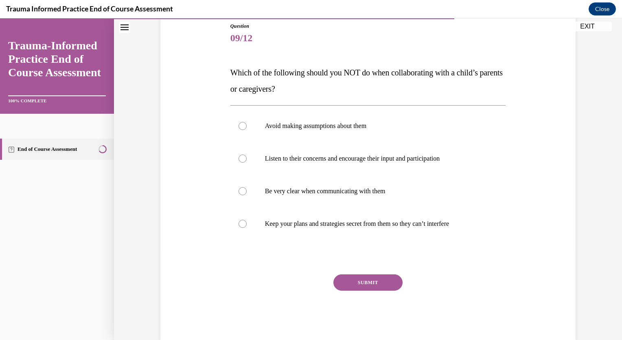
drag, startPoint x: 475, startPoint y: 238, endPoint x: 467, endPoint y: 257, distance: 20.6
click at [467, 257] on div at bounding box center [369, 257] width 276 height 10
click at [415, 231] on label "Keep your plans and strategies secret from them so they can’t interfere" at bounding box center [369, 223] width 276 height 33
click at [247, 228] on input "Keep your plans and strategies secret from them so they can’t interfere" at bounding box center [243, 224] width 8 height 8
radio input "true"
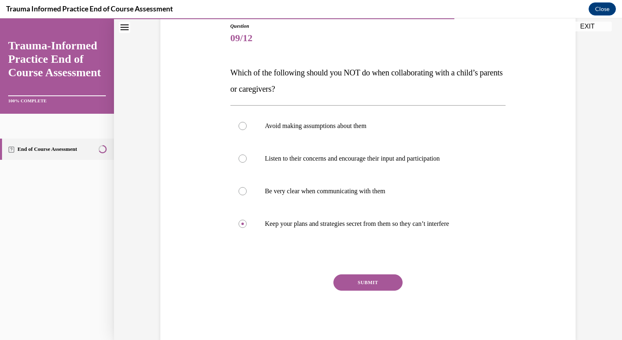
click at [373, 286] on button "SUBMIT" at bounding box center [368, 282] width 69 height 16
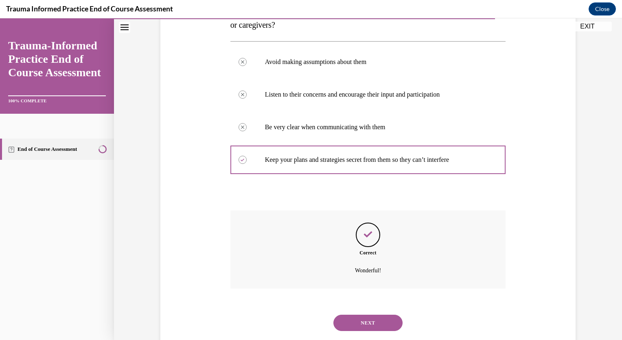
scroll to position [174, 0]
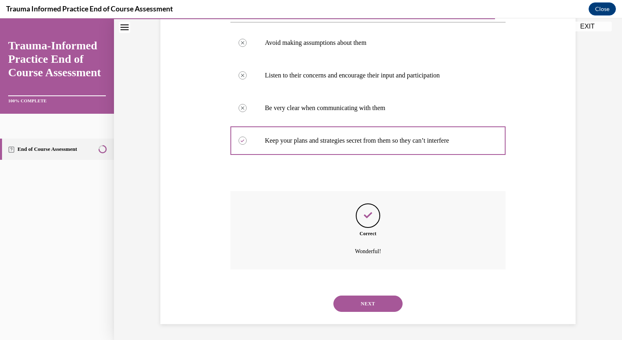
click at [372, 304] on button "NEXT" at bounding box center [368, 303] width 69 height 16
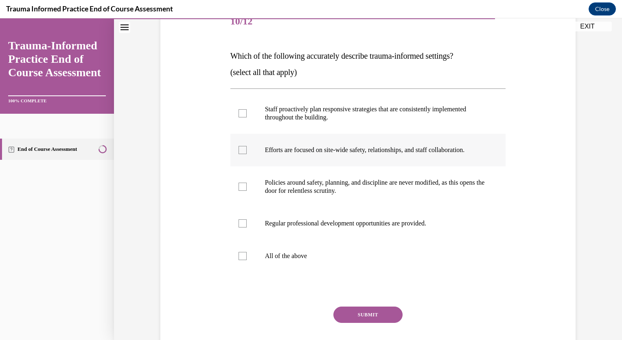
scroll to position [114, 0]
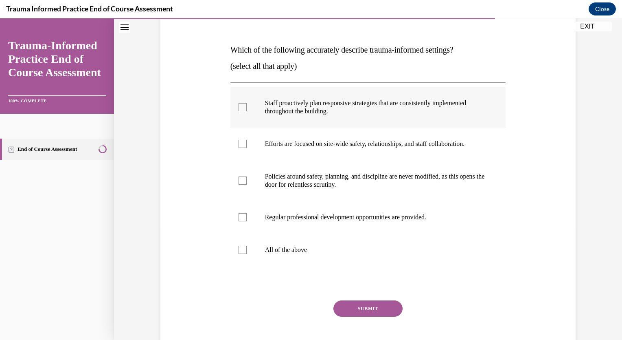
click at [265, 105] on p "Staff proactively plan responsive strategies that are consistently implemented …" at bounding box center [375, 107] width 221 height 16
click at [247, 105] on input "Staff proactively plan responsive strategies that are consistently implemented …" at bounding box center [243, 107] width 8 height 8
checkbox input "true"
click at [282, 152] on label "Efforts are focused on site-wide safety, relationships, and staff collaboration." at bounding box center [369, 143] width 276 height 33
click at [247, 148] on input "Efforts are focused on site-wide safety, relationships, and staff collaboration." at bounding box center [243, 144] width 8 height 8
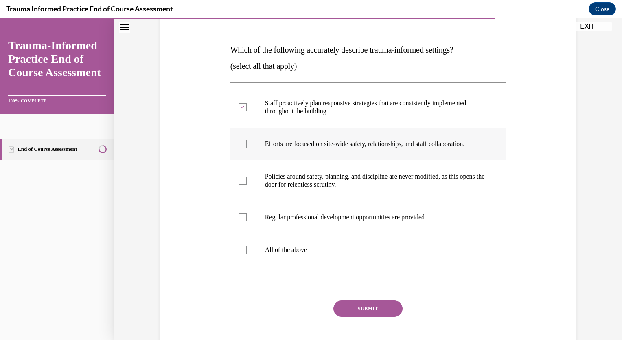
checkbox input "true"
click at [301, 223] on label "Regular professional development opportunities are provided." at bounding box center [369, 217] width 276 height 33
click at [247, 221] on input "Regular professional development opportunities are provided." at bounding box center [243, 217] width 8 height 8
checkbox input "true"
click at [370, 310] on button "SUBMIT" at bounding box center [368, 308] width 69 height 16
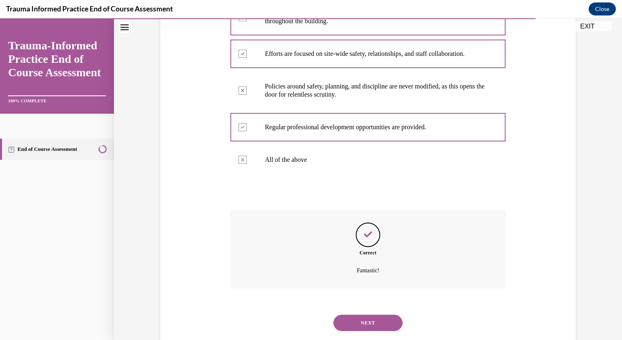
scroll to position [223, 0]
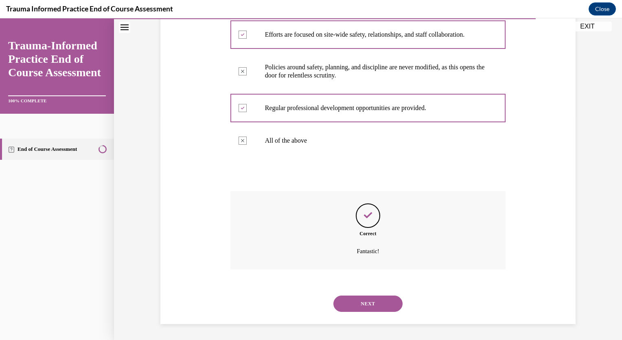
click at [380, 306] on button "NEXT" at bounding box center [368, 303] width 69 height 16
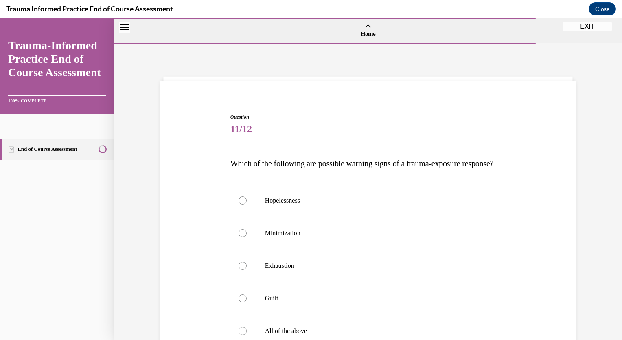
scroll to position [101, 0]
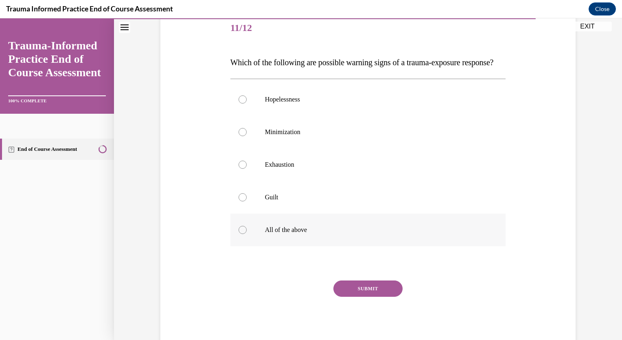
click at [311, 234] on p "All of the above" at bounding box center [375, 230] width 221 height 8
click at [247, 234] on input "All of the above" at bounding box center [243, 230] width 8 height 8
radio input "true"
click at [367, 296] on button "SUBMIT" at bounding box center [368, 288] width 69 height 16
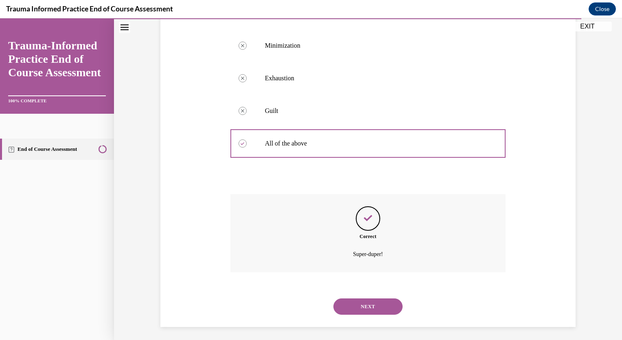
scroll to position [206, 0]
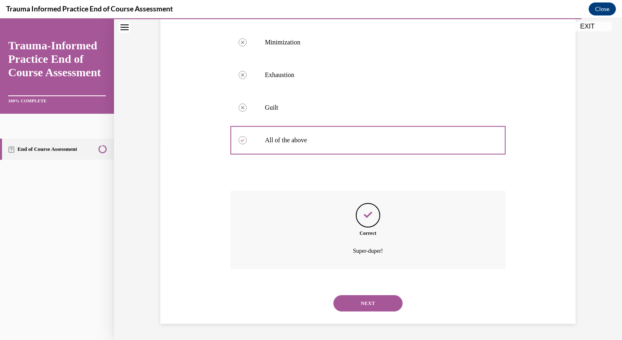
click at [362, 299] on button "NEXT" at bounding box center [368, 303] width 69 height 16
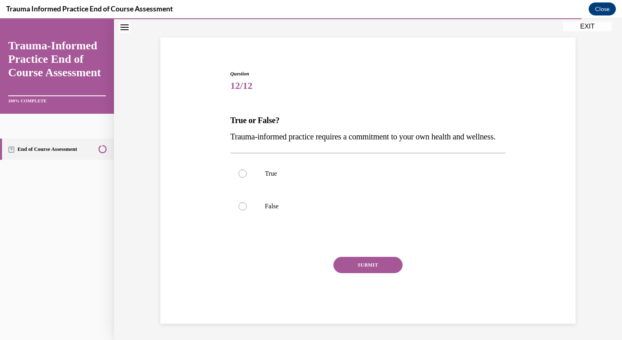
scroll to position [59, 0]
click at [279, 167] on label "True" at bounding box center [369, 173] width 276 height 33
click at [247, 169] on input "True" at bounding box center [243, 173] width 8 height 8
radio input "true"
click at [369, 265] on button "SUBMIT" at bounding box center [368, 265] width 69 height 16
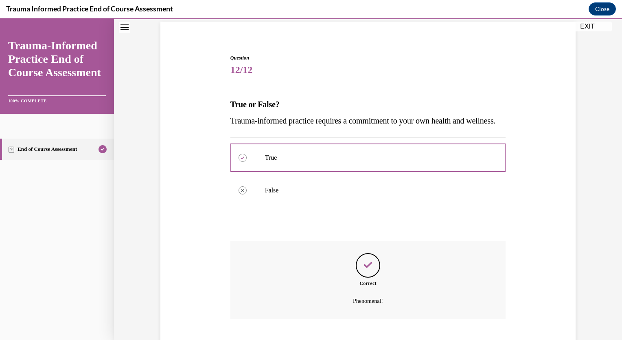
scroll to position [125, 0]
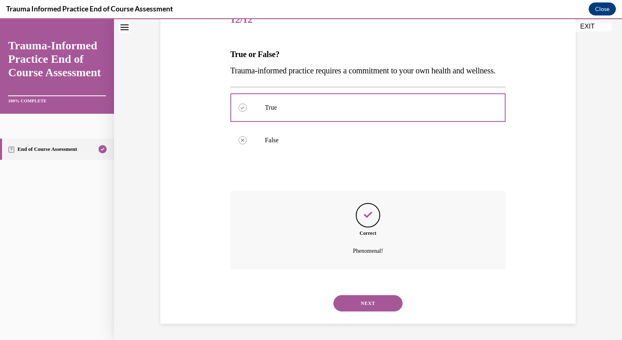
click at [368, 299] on button "NEXT" at bounding box center [368, 303] width 69 height 16
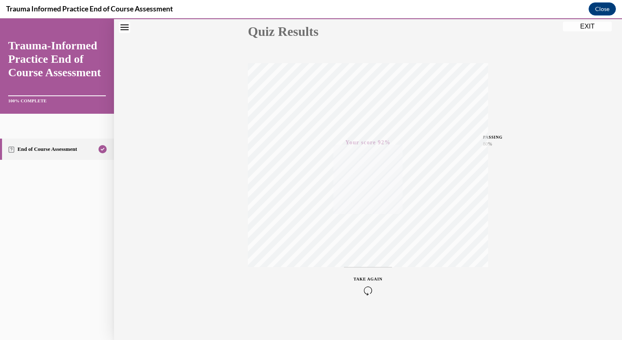
click at [363, 287] on icon "button" at bounding box center [368, 290] width 29 height 9
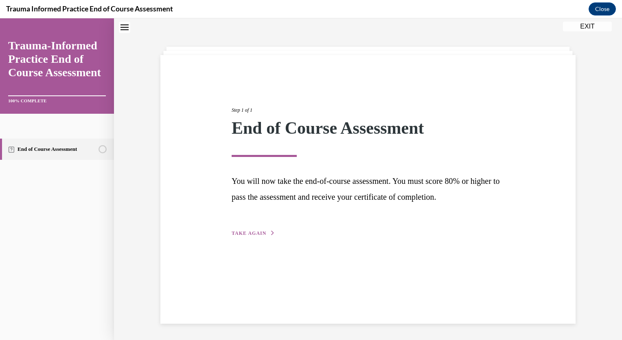
scroll to position [26, 0]
click at [248, 226] on div "Step 1 of 1 End of Course Assessment You will now take the end-of-course assess…" at bounding box center [368, 163] width 285 height 150
click at [256, 232] on span "TAKE AGAIN" at bounding box center [249, 233] width 35 height 6
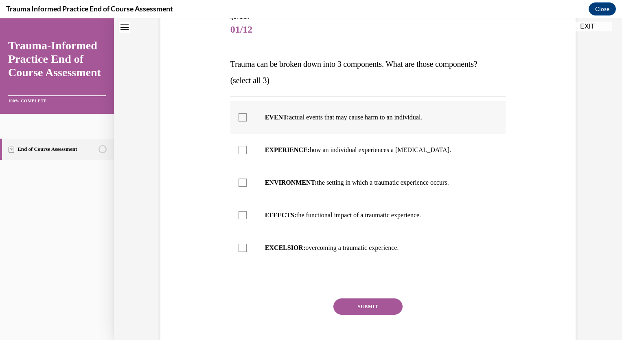
scroll to position [102, 0]
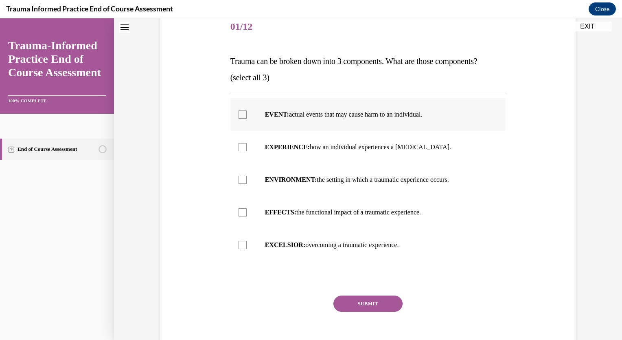
click at [281, 114] on strong "EVENT:" at bounding box center [277, 114] width 24 height 7
click at [247, 114] on input "EVENT: actual events that may cause harm to an individual." at bounding box center [243, 114] width 8 height 8
checkbox input "true"
click at [309, 160] on label "EXPERIENCE: how an individual experiences a stressor." at bounding box center [369, 147] width 276 height 33
click at [247, 151] on input "EXPERIENCE: how an individual experiences a stressor." at bounding box center [243, 147] width 8 height 8
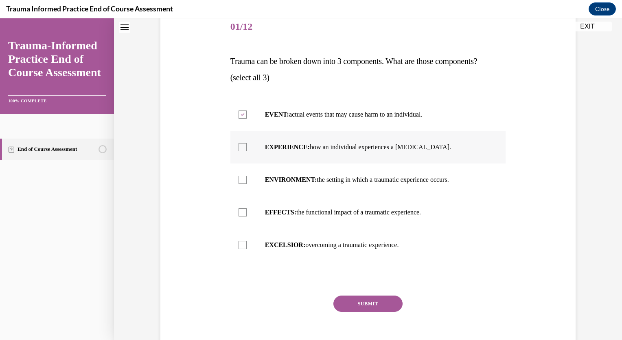
checkbox input "true"
click at [313, 212] on p "EFFECTS: the functional impact of a traumatic experience." at bounding box center [375, 212] width 221 height 8
click at [247, 212] on input "EFFECTS: the functional impact of a traumatic experience." at bounding box center [243, 212] width 8 height 8
checkbox input "true"
click at [376, 299] on button "SUBMIT" at bounding box center [368, 303] width 69 height 16
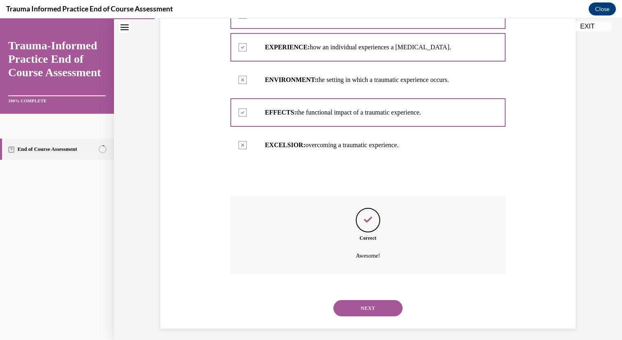
scroll to position [206, 0]
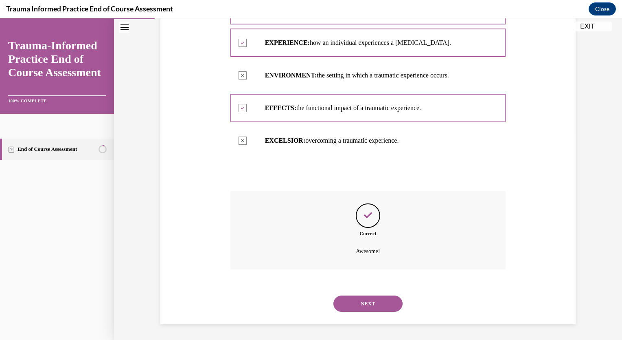
click at [375, 298] on button "NEXT" at bounding box center [368, 303] width 69 height 16
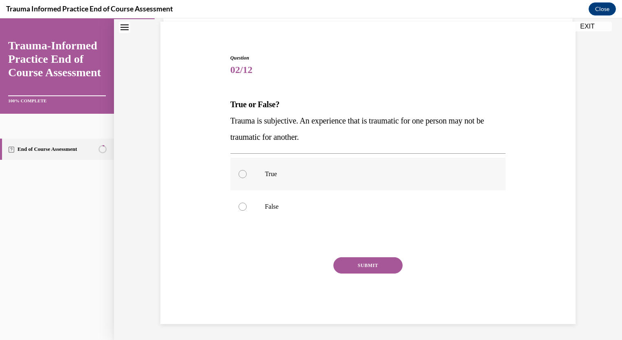
click at [326, 174] on p "True" at bounding box center [375, 174] width 221 height 8
click at [247, 174] on input "True" at bounding box center [243, 174] width 8 height 8
radio input "true"
click at [367, 270] on button "SUBMIT" at bounding box center [368, 265] width 69 height 16
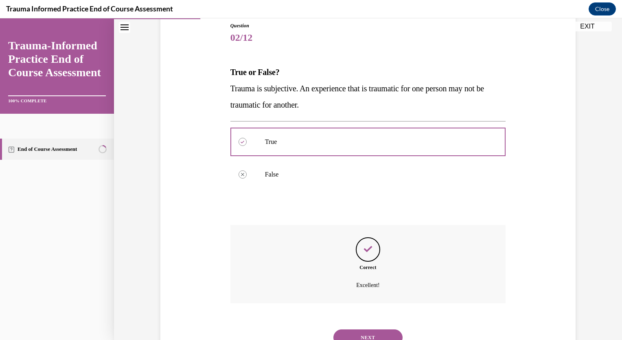
scroll to position [125, 0]
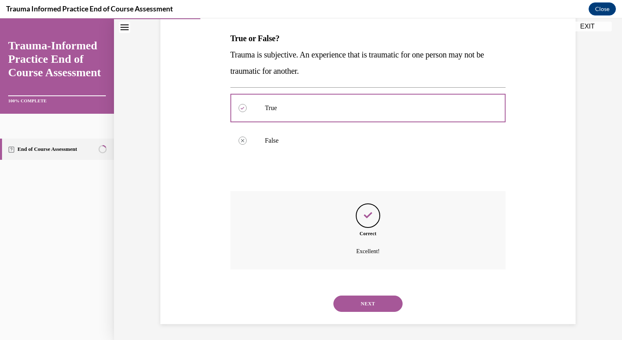
click at [375, 305] on button "NEXT" at bounding box center [368, 303] width 69 height 16
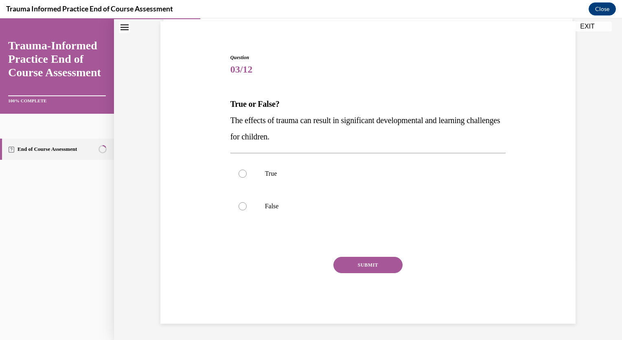
scroll to position [59, 0]
click at [306, 185] on label "True" at bounding box center [369, 174] width 276 height 33
click at [247, 178] on input "True" at bounding box center [243, 174] width 8 height 8
radio input "true"
click at [368, 261] on button "SUBMIT" at bounding box center [368, 265] width 69 height 16
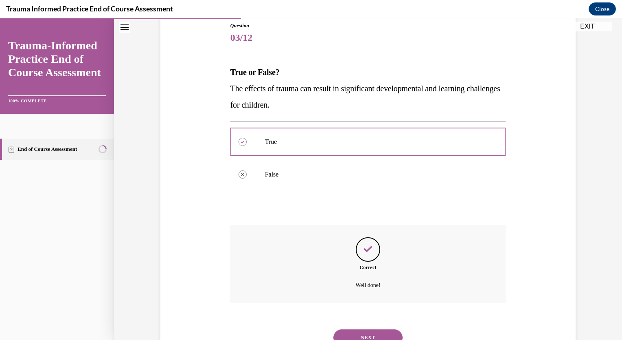
scroll to position [125, 0]
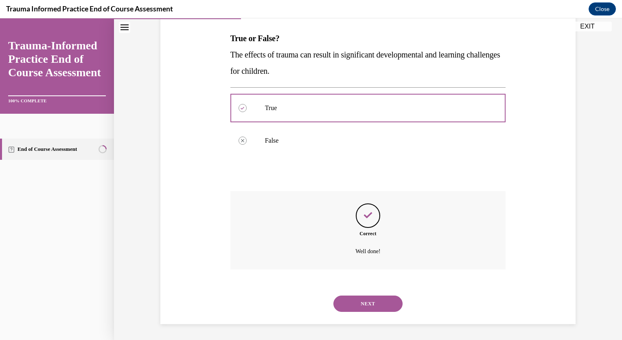
click at [376, 305] on button "NEXT" at bounding box center [368, 303] width 69 height 16
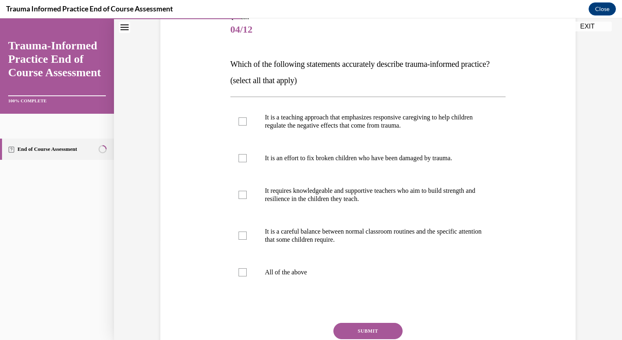
scroll to position [99, 0]
click at [318, 142] on label "It is a teaching approach that emphasizes responsive caregiving to help childre…" at bounding box center [369, 121] width 276 height 41
click at [247, 125] on input "It is a teaching approach that emphasizes responsive caregiving to help childre…" at bounding box center [243, 121] width 8 height 8
checkbox input "true"
click at [360, 215] on label "It requires knowledgeable and supportive teachers who aim to build strength and…" at bounding box center [369, 194] width 276 height 41
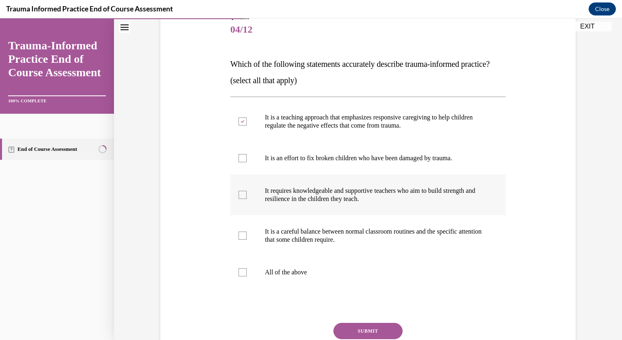
click at [247, 199] on input "It requires knowledgeable and supportive teachers who aim to build strength and…" at bounding box center [243, 195] width 8 height 8
checkbox input "true"
click at [373, 244] on p "It is a careful balance between normal classroom routines and the specific atte…" at bounding box center [375, 235] width 221 height 16
click at [247, 239] on input "It is a careful balance between normal classroom routines and the specific atte…" at bounding box center [243, 235] width 8 height 8
checkbox input "true"
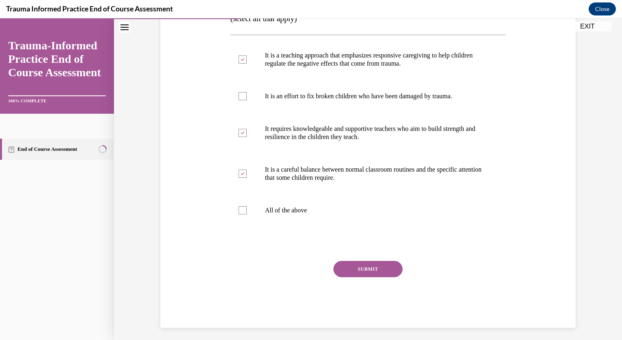
click at [383, 277] on button "SUBMIT" at bounding box center [368, 269] width 69 height 16
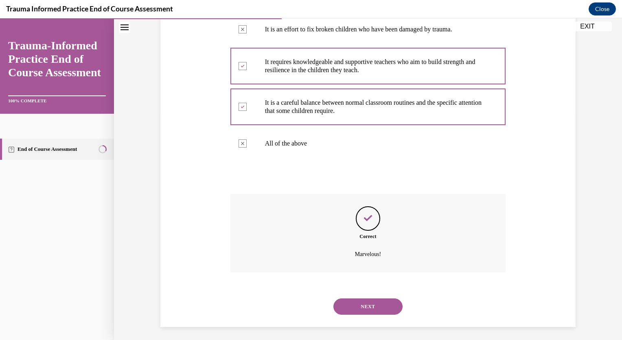
scroll to position [247, 0]
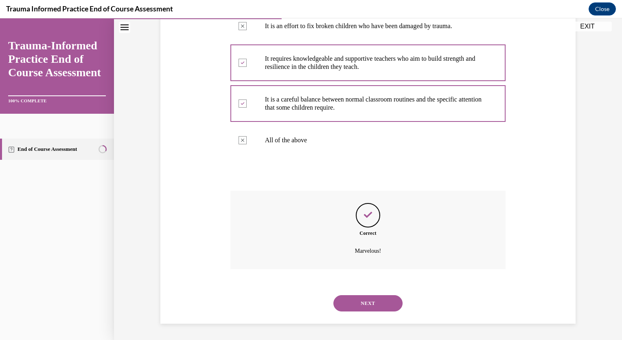
click at [379, 300] on button "NEXT" at bounding box center [368, 303] width 69 height 16
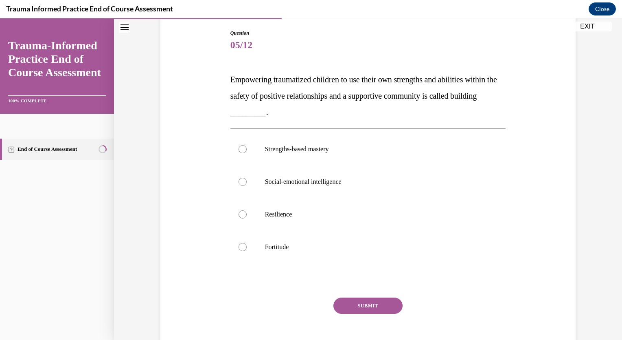
scroll to position [89, 0]
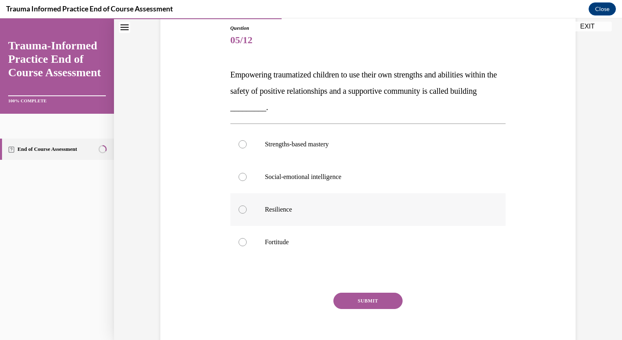
click at [312, 220] on label "Resilience" at bounding box center [369, 209] width 276 height 33
click at [247, 213] on input "Resilience" at bounding box center [243, 209] width 8 height 8
radio input "true"
click at [357, 296] on button "SUBMIT" at bounding box center [368, 300] width 69 height 16
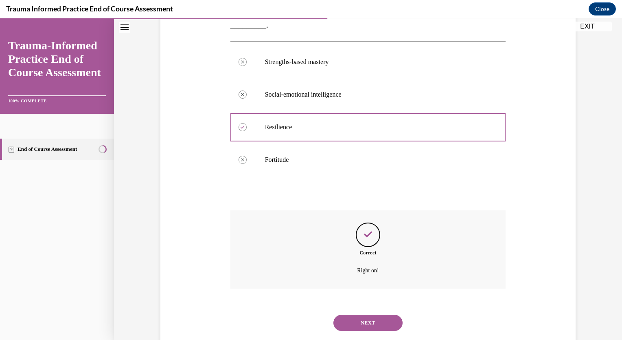
scroll to position [190, 0]
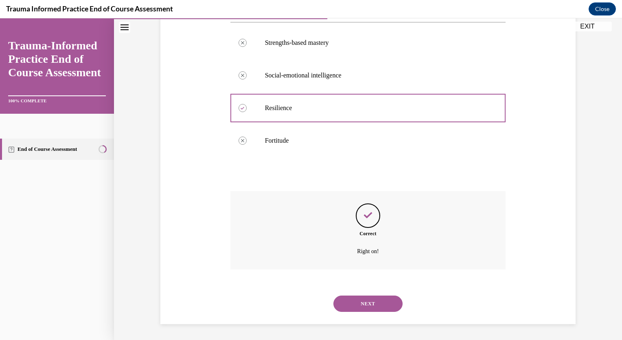
click at [378, 301] on button "NEXT" at bounding box center [368, 303] width 69 height 16
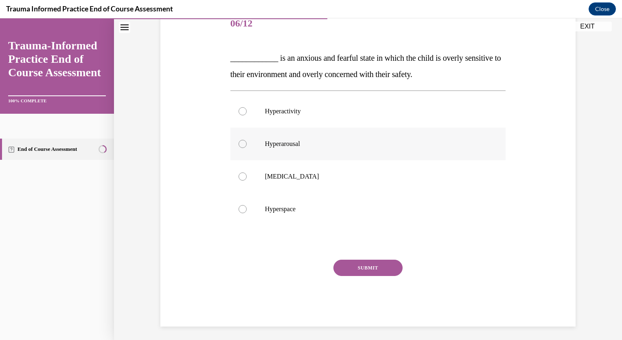
scroll to position [108, 0]
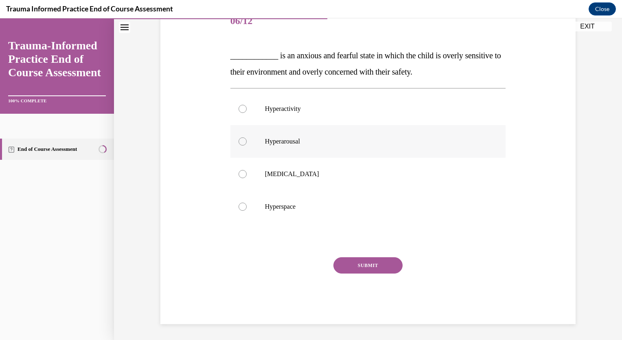
click at [375, 143] on p "Hyperarousal" at bounding box center [375, 141] width 221 height 8
click at [247, 143] on input "Hyperarousal" at bounding box center [243, 141] width 8 height 8
radio input "true"
click at [376, 263] on button "SUBMIT" at bounding box center [368, 265] width 69 height 16
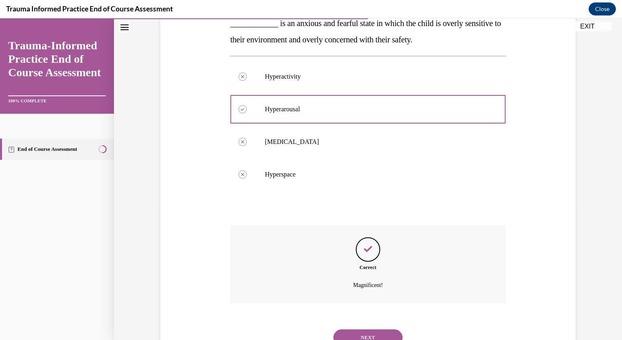
scroll to position [174, 0]
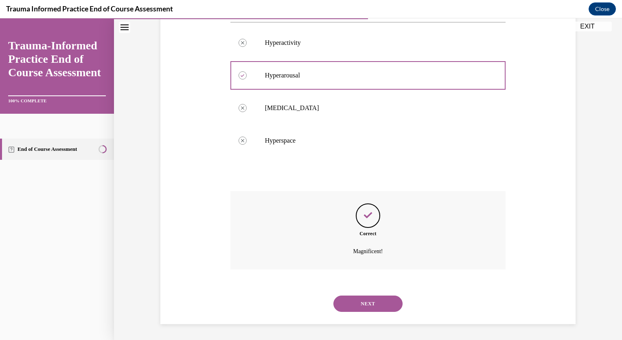
click at [383, 305] on button "NEXT" at bounding box center [368, 303] width 69 height 16
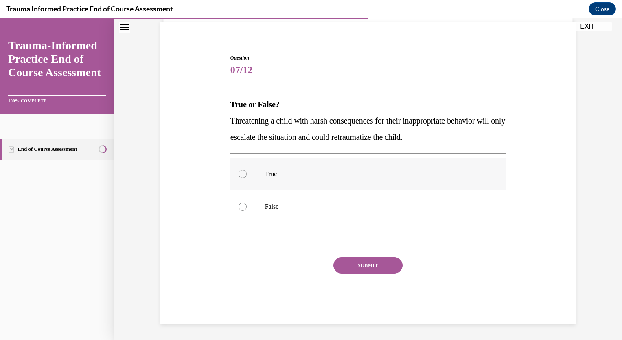
click at [361, 166] on label "True" at bounding box center [369, 174] width 276 height 33
click at [247, 170] on input "True" at bounding box center [243, 174] width 8 height 8
radio input "true"
click at [370, 265] on button "SUBMIT" at bounding box center [368, 265] width 69 height 16
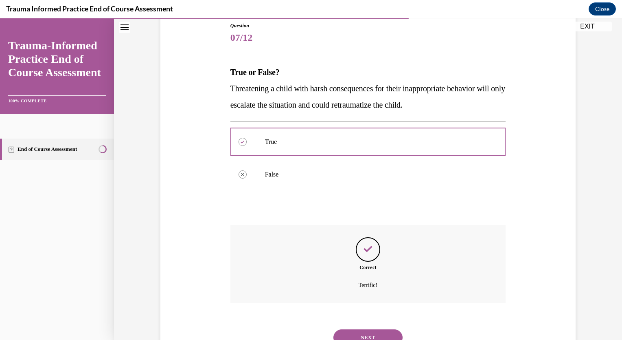
scroll to position [125, 0]
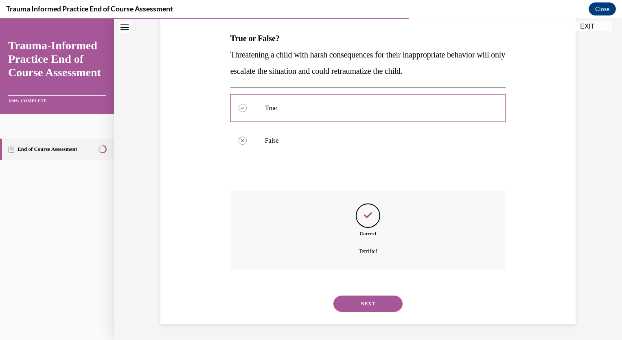
click at [367, 296] on button "NEXT" at bounding box center [368, 303] width 69 height 16
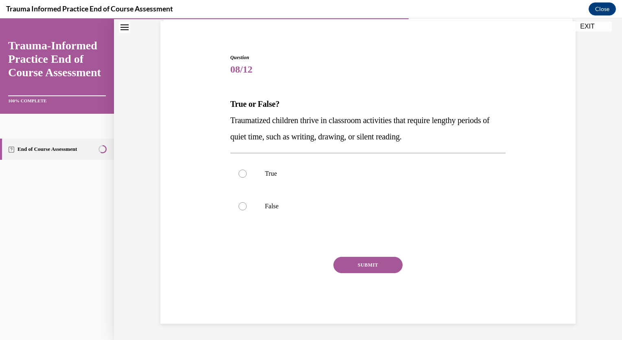
scroll to position [59, 0]
click at [287, 209] on p "False" at bounding box center [375, 206] width 221 height 8
click at [247, 209] on input "False" at bounding box center [243, 206] width 8 height 8
radio input "true"
click at [364, 268] on button "SUBMIT" at bounding box center [368, 265] width 69 height 16
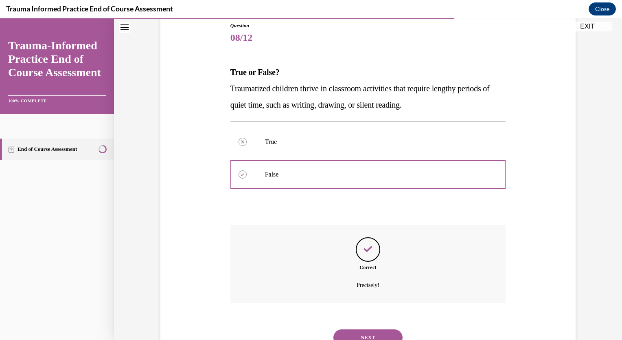
scroll to position [125, 0]
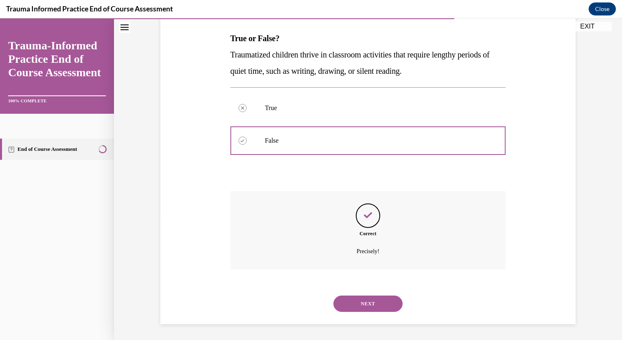
click at [380, 301] on button "NEXT" at bounding box center [368, 303] width 69 height 16
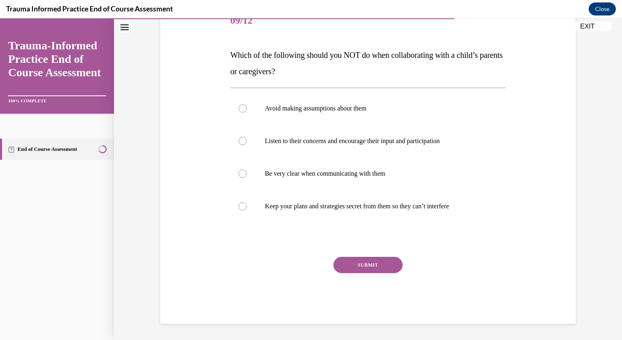
scroll to position [91, 0]
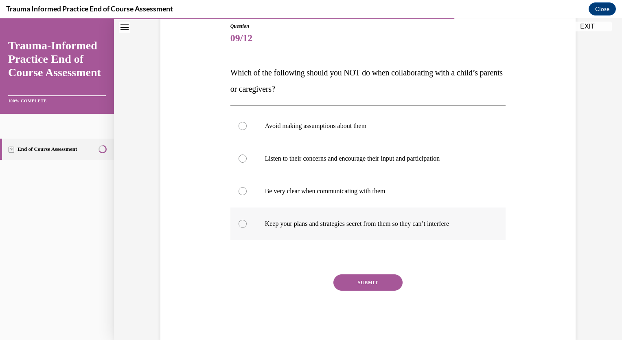
click at [335, 227] on p "Keep your plans and strategies secret from them so they can’t interfere" at bounding box center [375, 224] width 221 height 8
click at [247, 227] on input "Keep your plans and strategies secret from them so they can’t interfere" at bounding box center [243, 224] width 8 height 8
radio input "true"
click at [361, 285] on button "SUBMIT" at bounding box center [368, 282] width 69 height 16
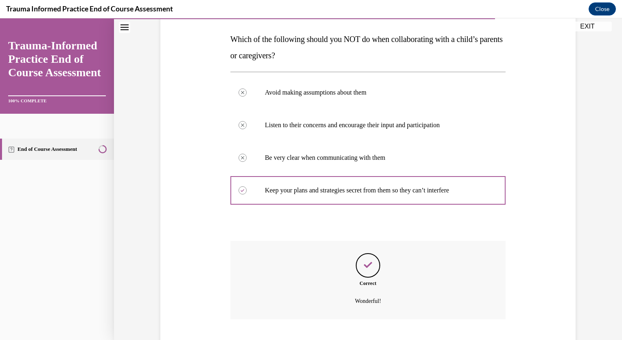
scroll to position [174, 0]
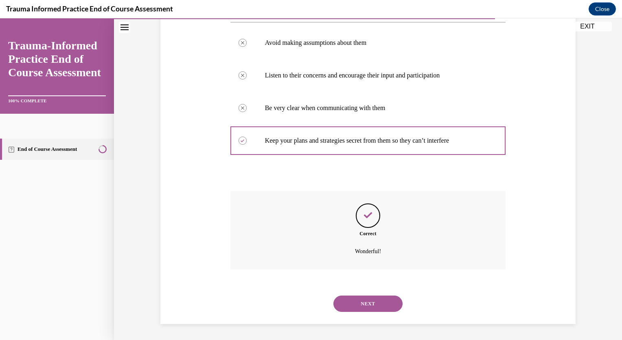
click at [387, 304] on button "NEXT" at bounding box center [368, 303] width 69 height 16
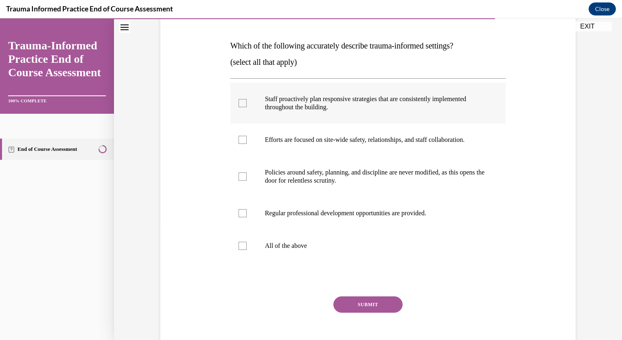
scroll to position [101, 0]
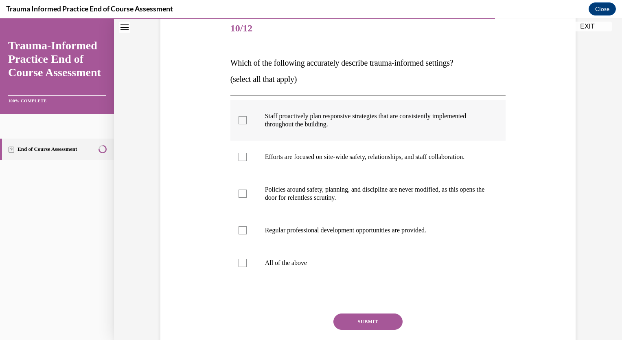
click at [353, 120] on p "Staff proactively plan responsive strategies that are consistently implemented …" at bounding box center [375, 120] width 221 height 16
click at [247, 120] on input "Staff proactively plan responsive strategies that are consistently implemented …" at bounding box center [243, 120] width 8 height 8
checkbox input "true"
click at [350, 157] on p "Efforts are focused on site-wide safety, relationships, and staff collaboration." at bounding box center [375, 157] width 221 height 8
click at [247, 157] on input "Efforts are focused on site-wide safety, relationships, and staff collaboration." at bounding box center [243, 157] width 8 height 8
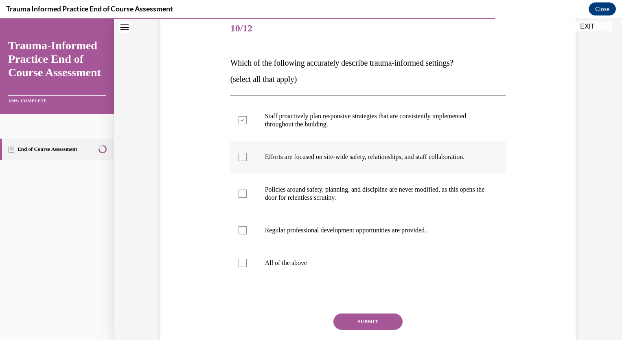
checkbox input "true"
click at [373, 235] on label "Regular professional development opportunities are provided." at bounding box center [369, 230] width 276 height 33
click at [247, 234] on input "Regular professional development opportunities are provided." at bounding box center [243, 230] width 8 height 8
checkbox input "true"
click at [379, 320] on button "SUBMIT" at bounding box center [368, 321] width 69 height 16
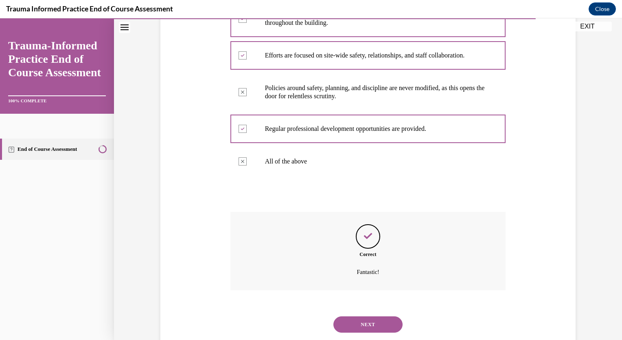
scroll to position [223, 0]
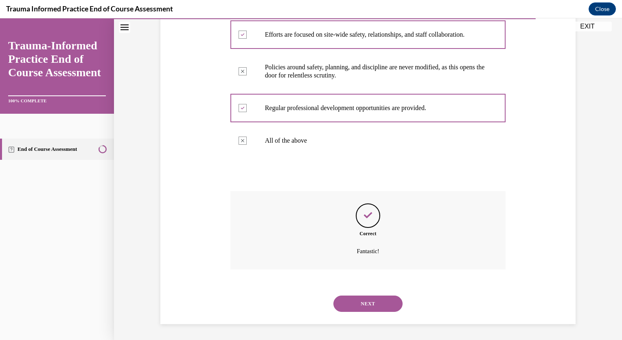
click at [376, 305] on button "NEXT" at bounding box center [368, 303] width 69 height 16
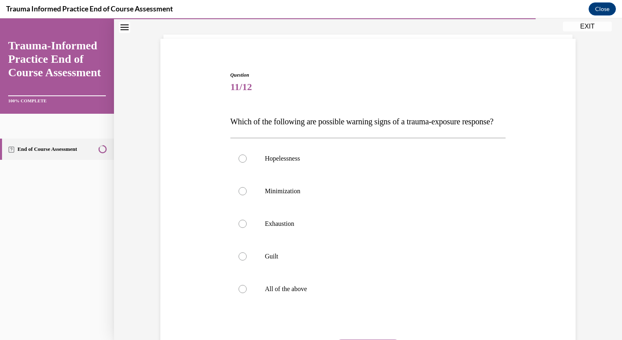
scroll to position [44, 0]
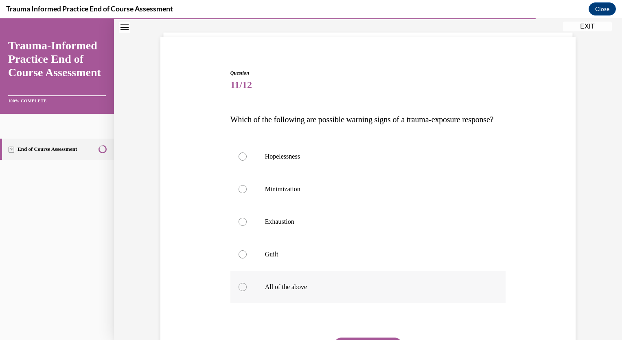
click at [323, 291] on p "All of the above" at bounding box center [375, 287] width 221 height 8
click at [247, 291] on input "All of the above" at bounding box center [243, 287] width 8 height 8
radio input "true"
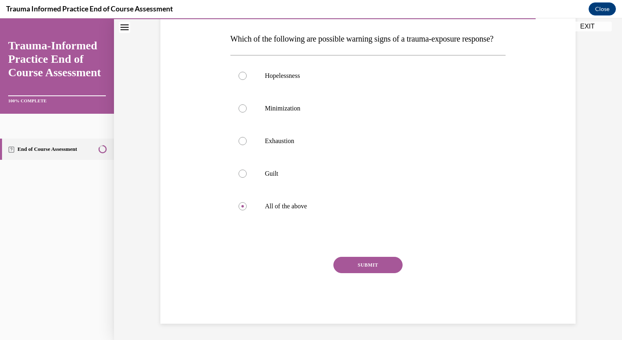
click at [354, 263] on button "SUBMIT" at bounding box center [368, 265] width 69 height 16
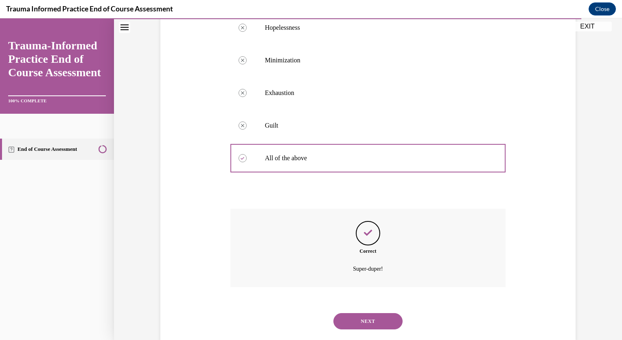
scroll to position [206, 0]
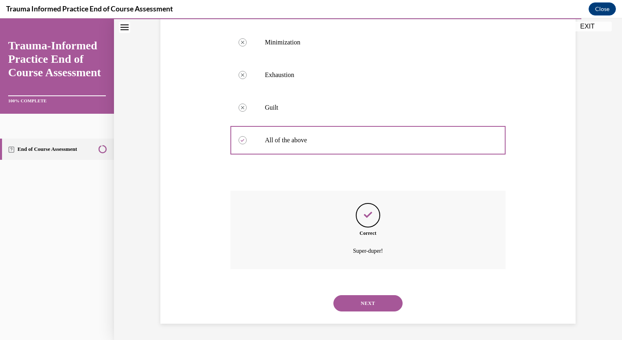
click at [373, 307] on button "NEXT" at bounding box center [368, 303] width 69 height 16
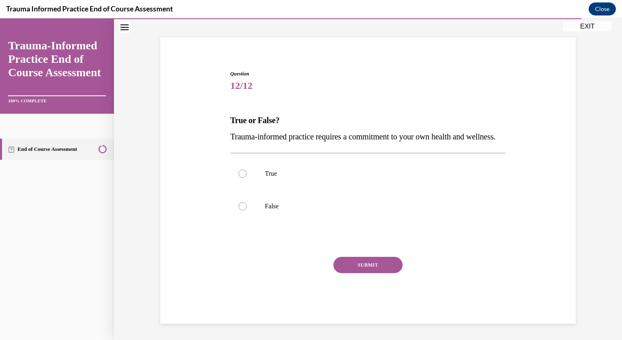
scroll to position [59, 0]
click at [282, 173] on p "True" at bounding box center [375, 173] width 221 height 8
click at [247, 173] on input "True" at bounding box center [243, 173] width 8 height 8
radio input "true"
click at [374, 264] on button "SUBMIT" at bounding box center [368, 265] width 69 height 16
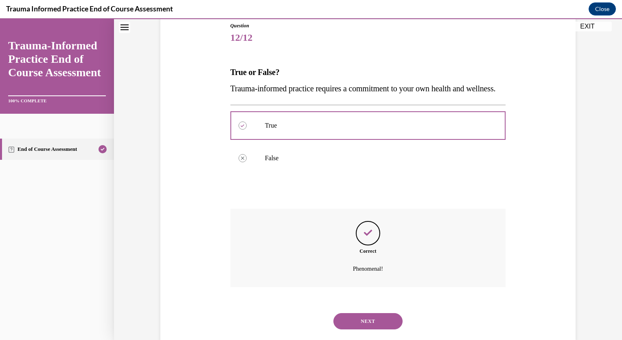
scroll to position [125, 0]
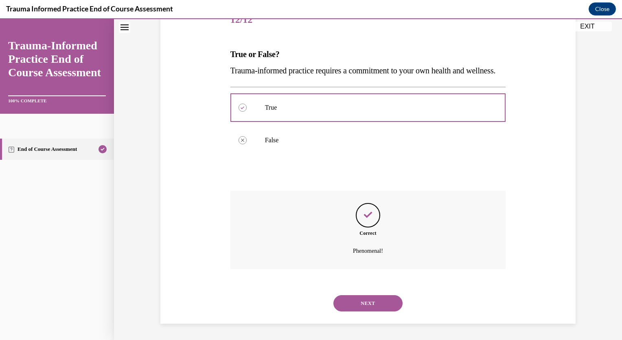
click at [369, 301] on button "NEXT" at bounding box center [368, 303] width 69 height 16
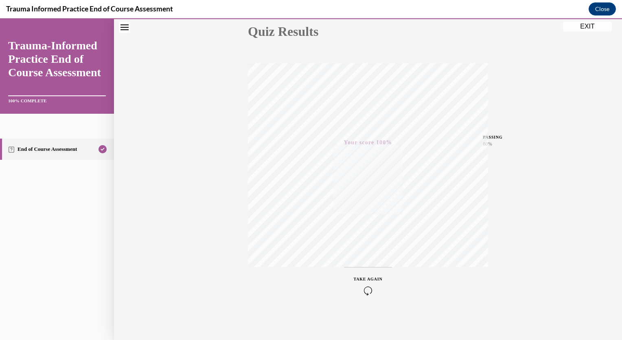
click at [595, 26] on button "EXIT" at bounding box center [587, 27] width 49 height 10
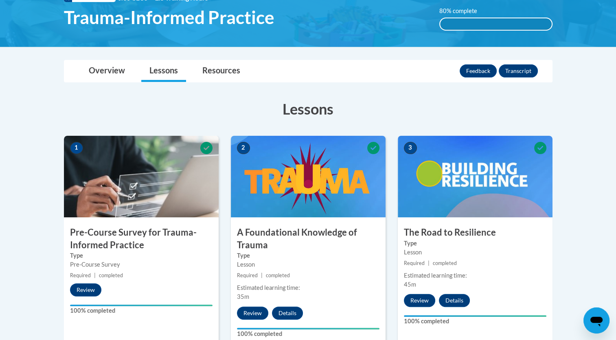
scroll to position [137, 0]
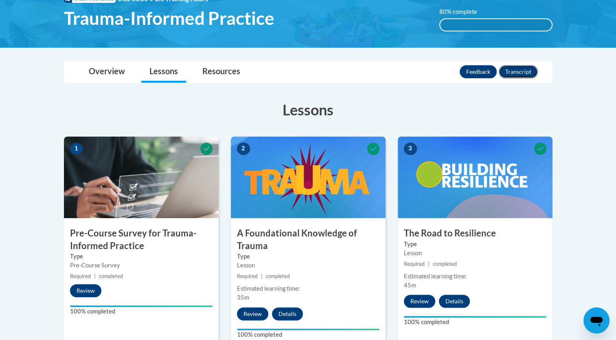
click at [516, 72] on button "Transcript" at bounding box center [518, 71] width 39 height 13
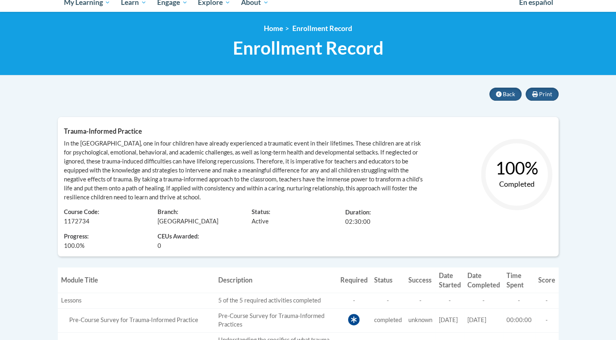
scroll to position [94, 0]
click at [547, 94] on span "Print" at bounding box center [545, 93] width 13 height 7
